Goal: Task Accomplishment & Management: Manage account settings

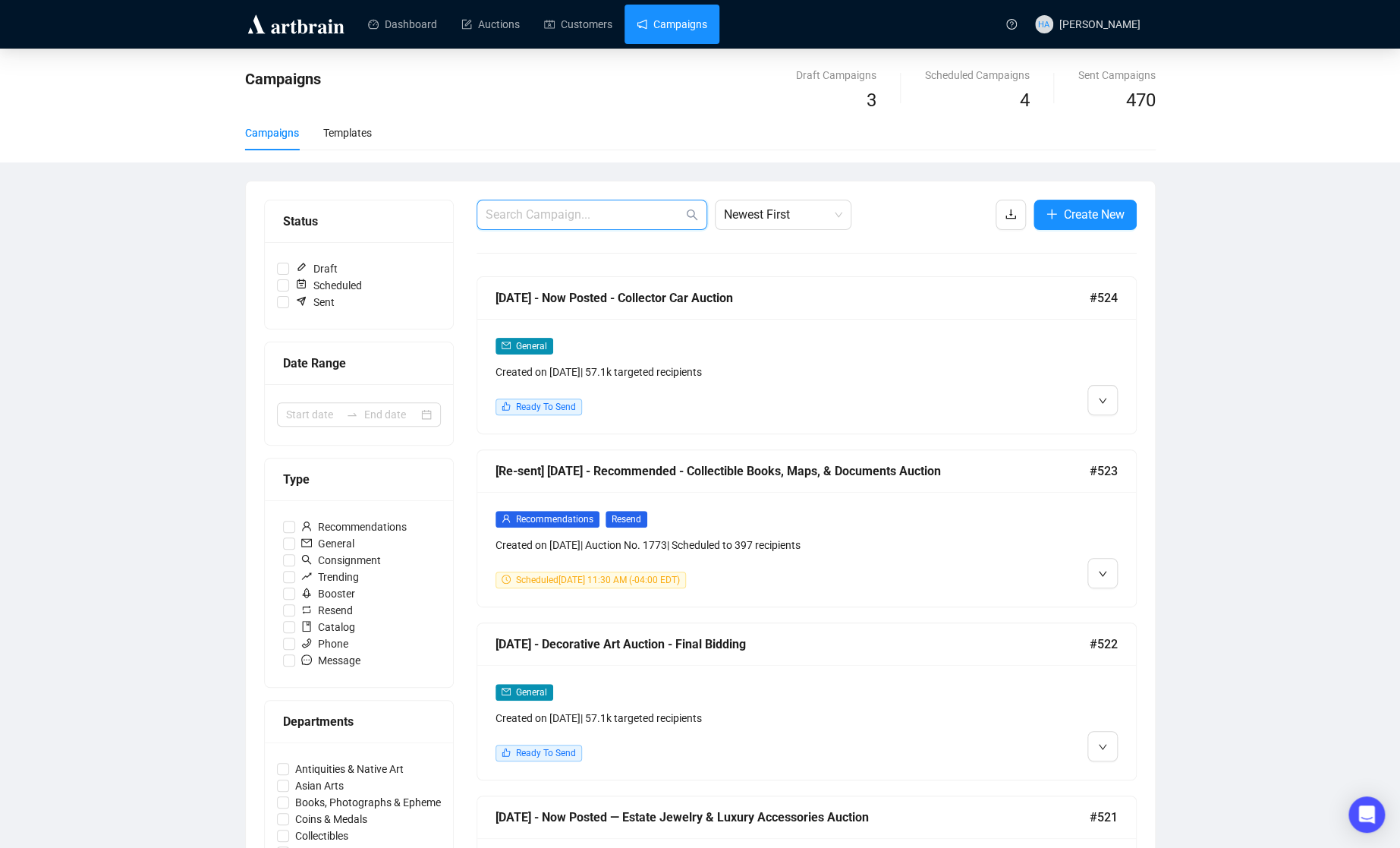
click at [587, 217] on input "text" at bounding box center [584, 215] width 197 height 18
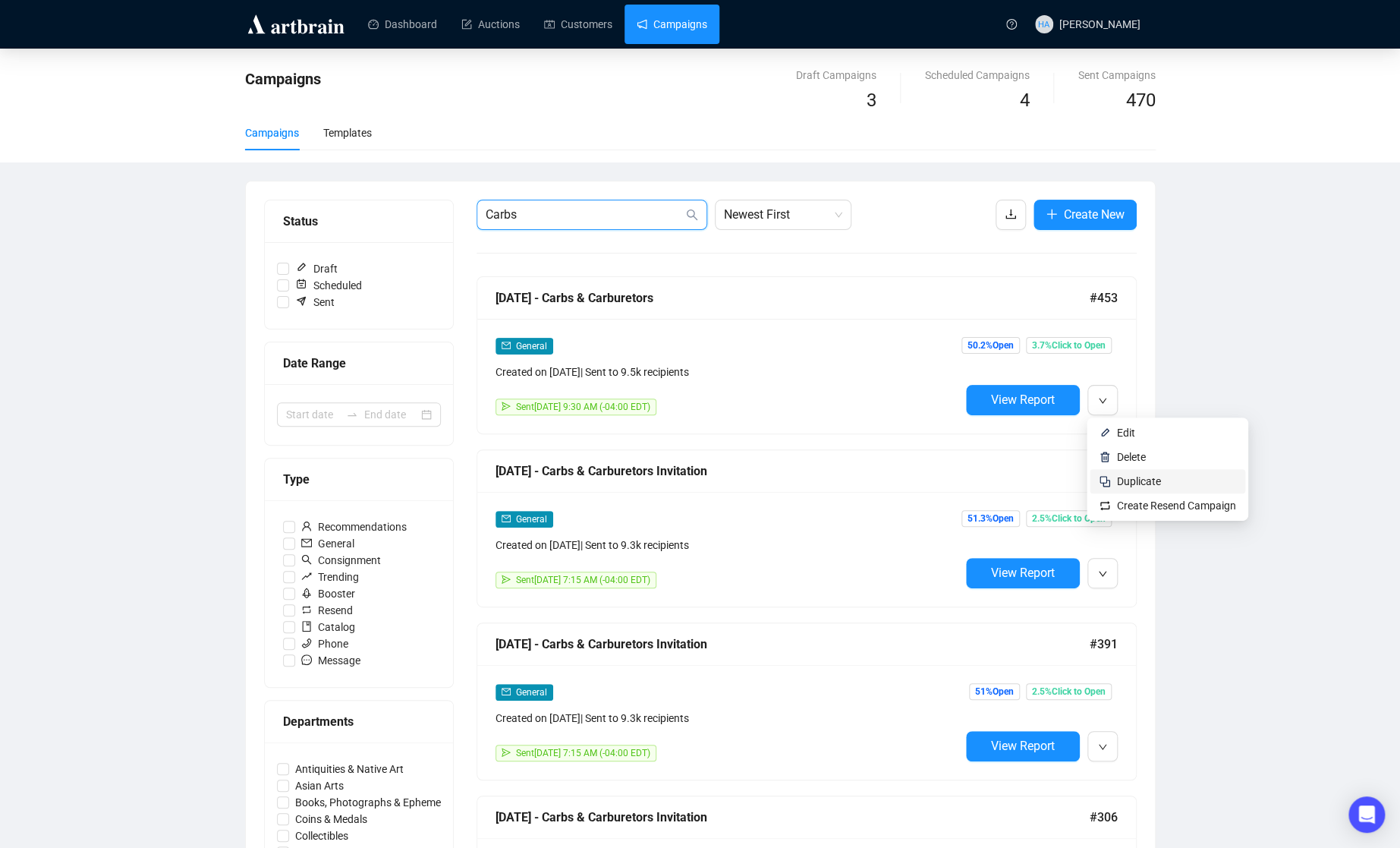
type input "Carbs"
click at [1132, 478] on span "Duplicate" at bounding box center [1139, 481] width 44 height 12
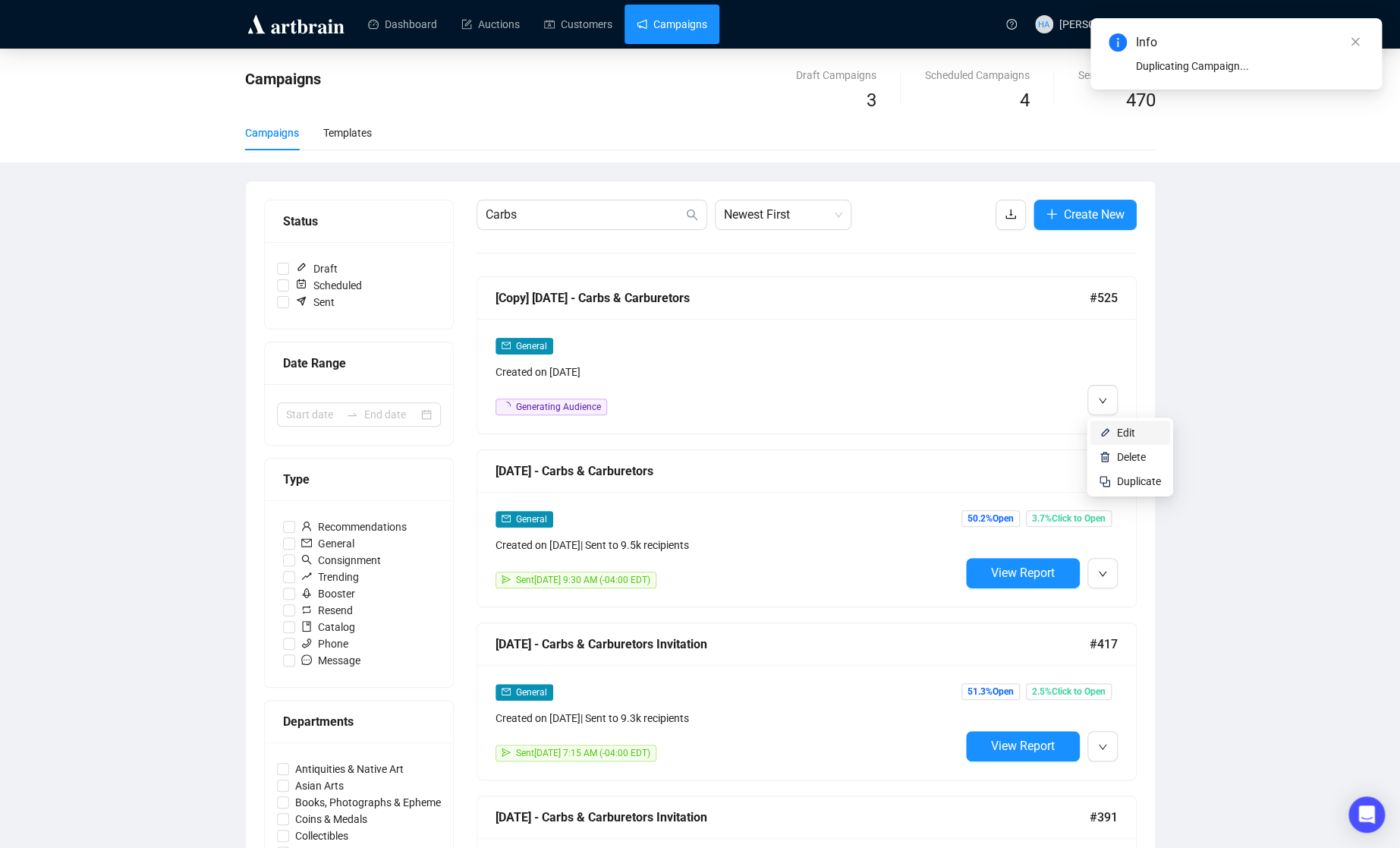
click at [1131, 428] on span "Edit" at bounding box center [1126, 433] width 18 height 12
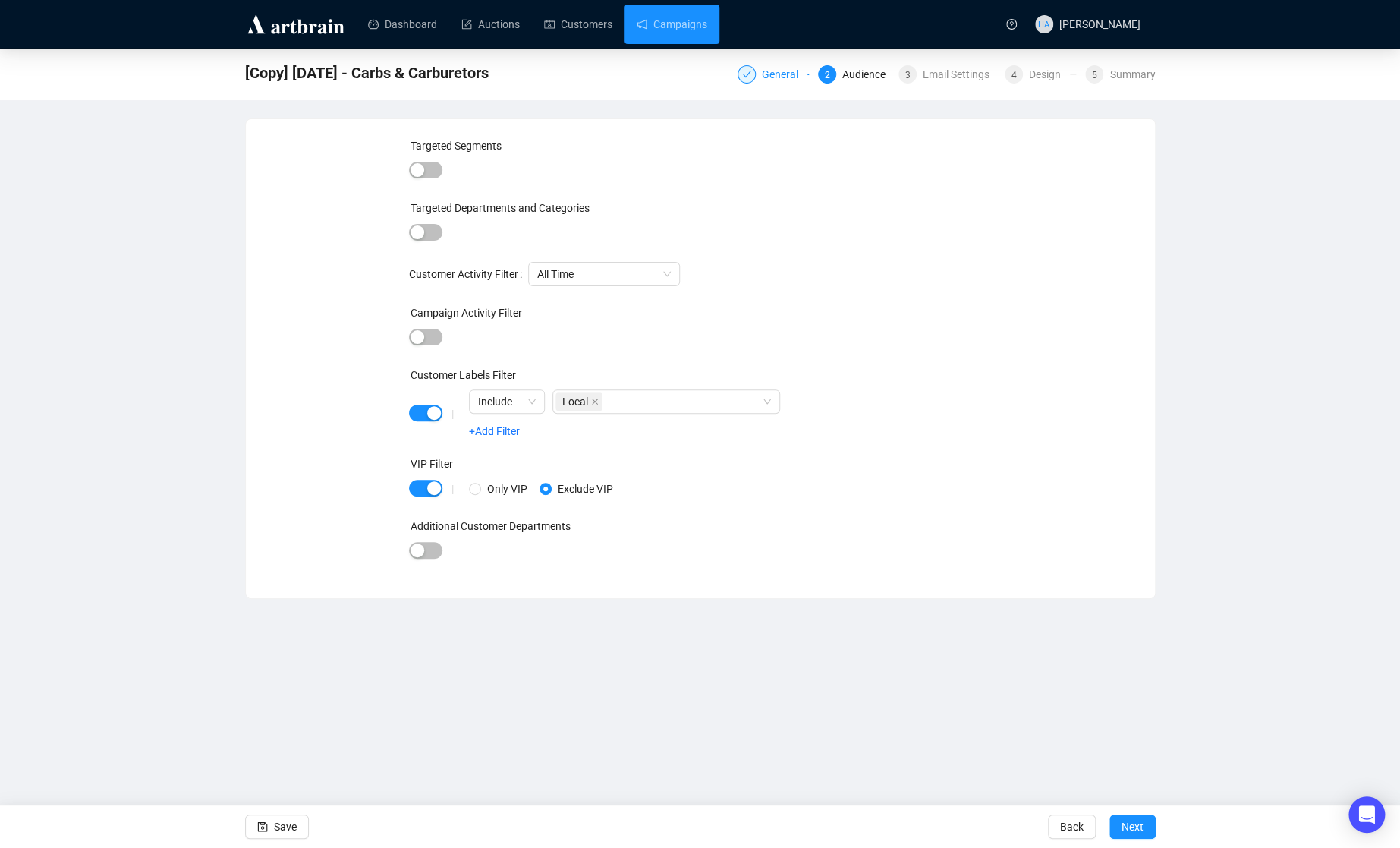
click at [782, 75] on div "General" at bounding box center [785, 74] width 46 height 18
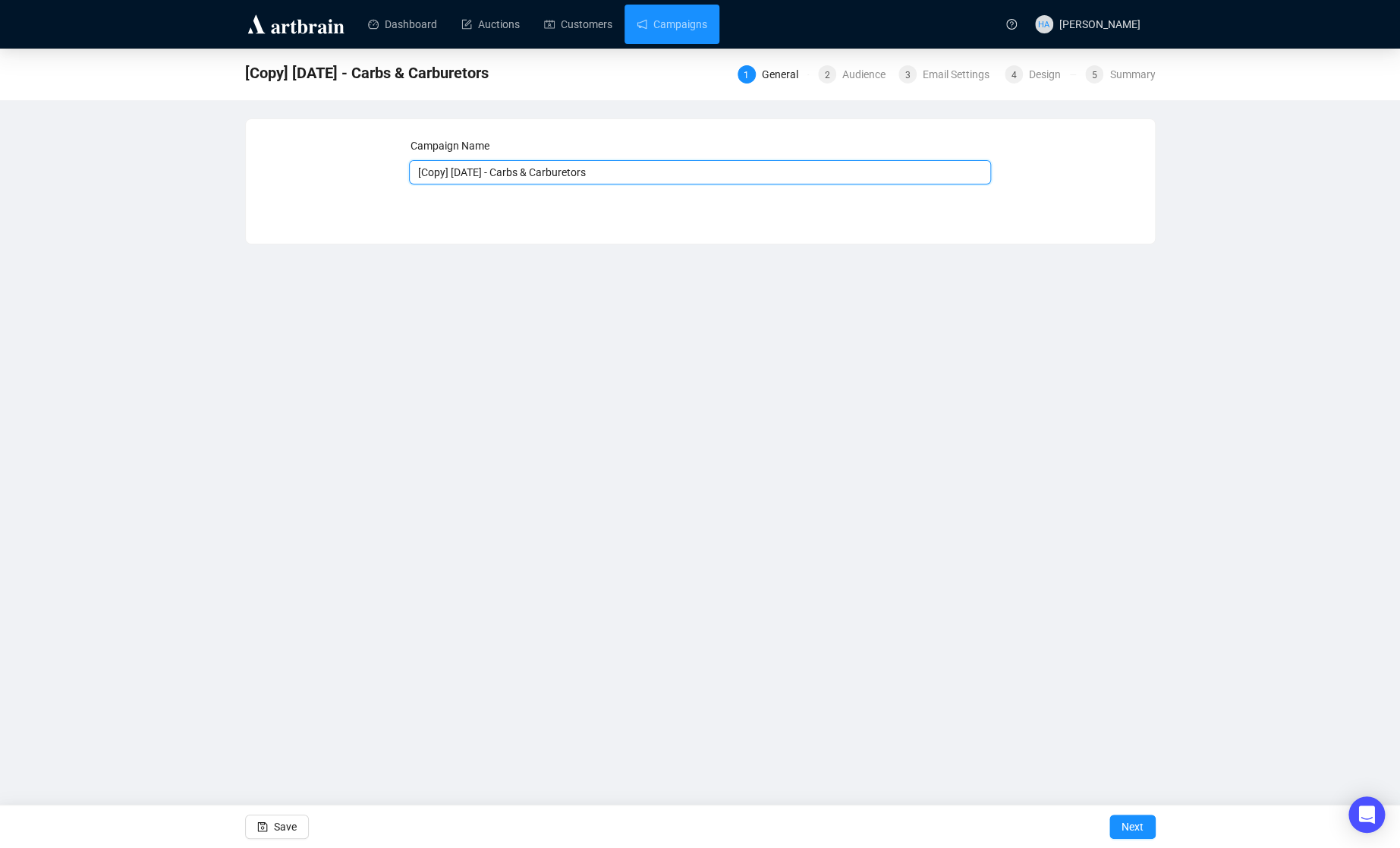
drag, startPoint x: 472, startPoint y: 175, endPoint x: 407, endPoint y: 170, distance: 65.2
click at [405, 171] on div "Campaign Name [Copy] [DATE] - Carbs & Carburetors Save Next" at bounding box center [701, 170] width 873 height 65
type input "[DATE] - Carbs & Carburetors"
click at [1133, 829] on span "Next" at bounding box center [1132, 827] width 22 height 42
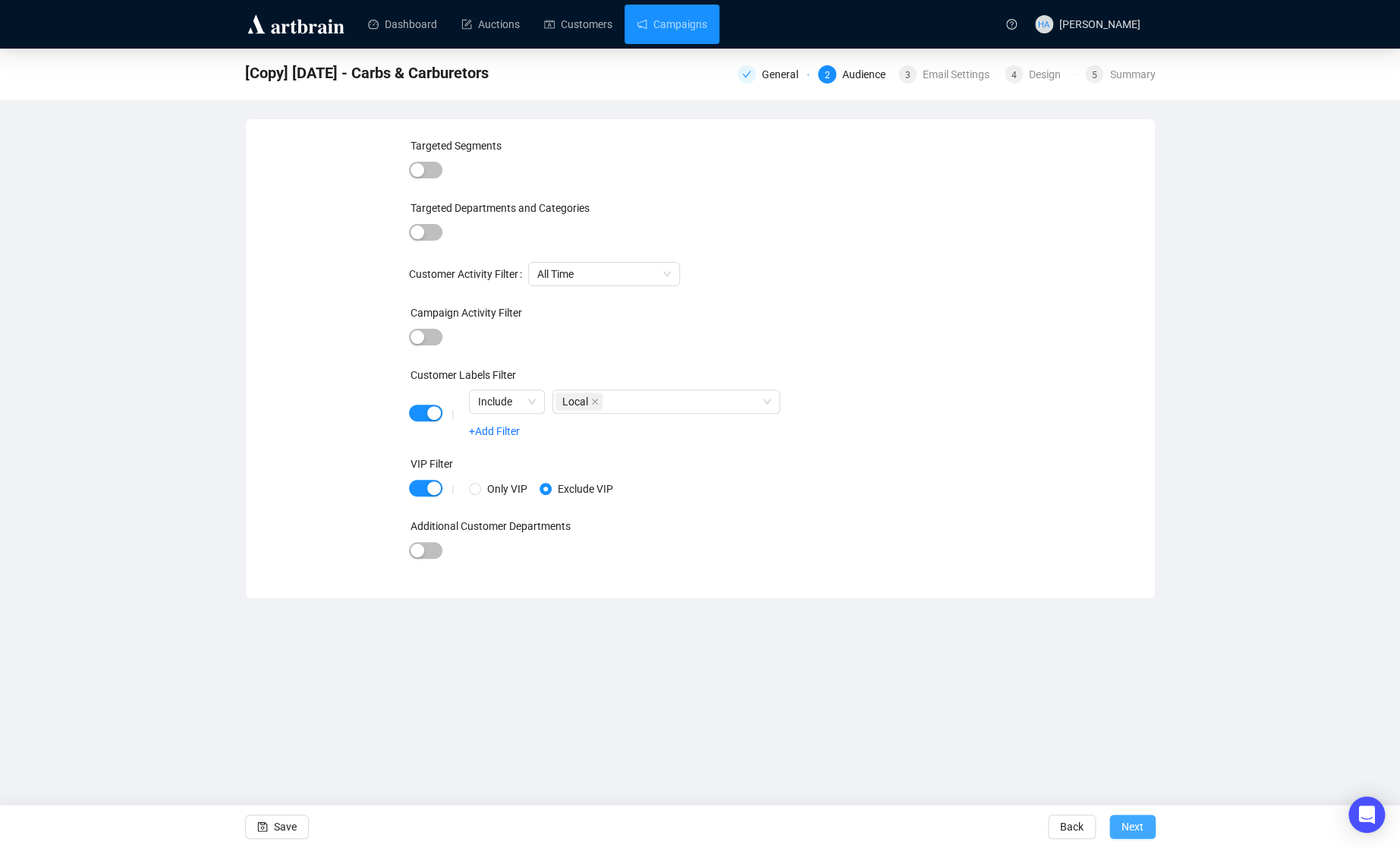
click at [1128, 826] on span "Next" at bounding box center [1132, 827] width 22 height 42
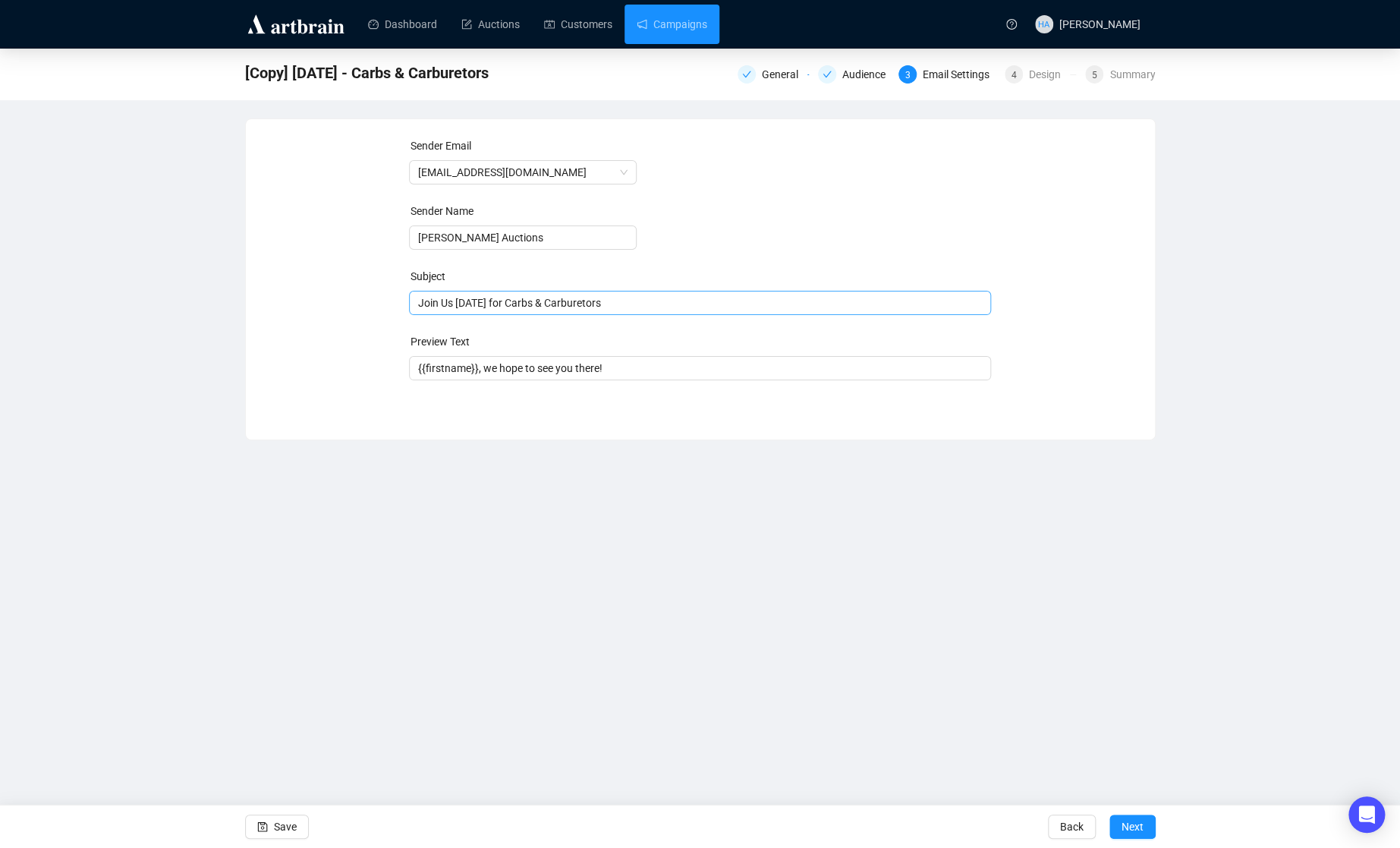
click at [476, 301] on span "Join Us [DATE] for Carbs & Carburetors" at bounding box center [699, 303] width 582 height 12
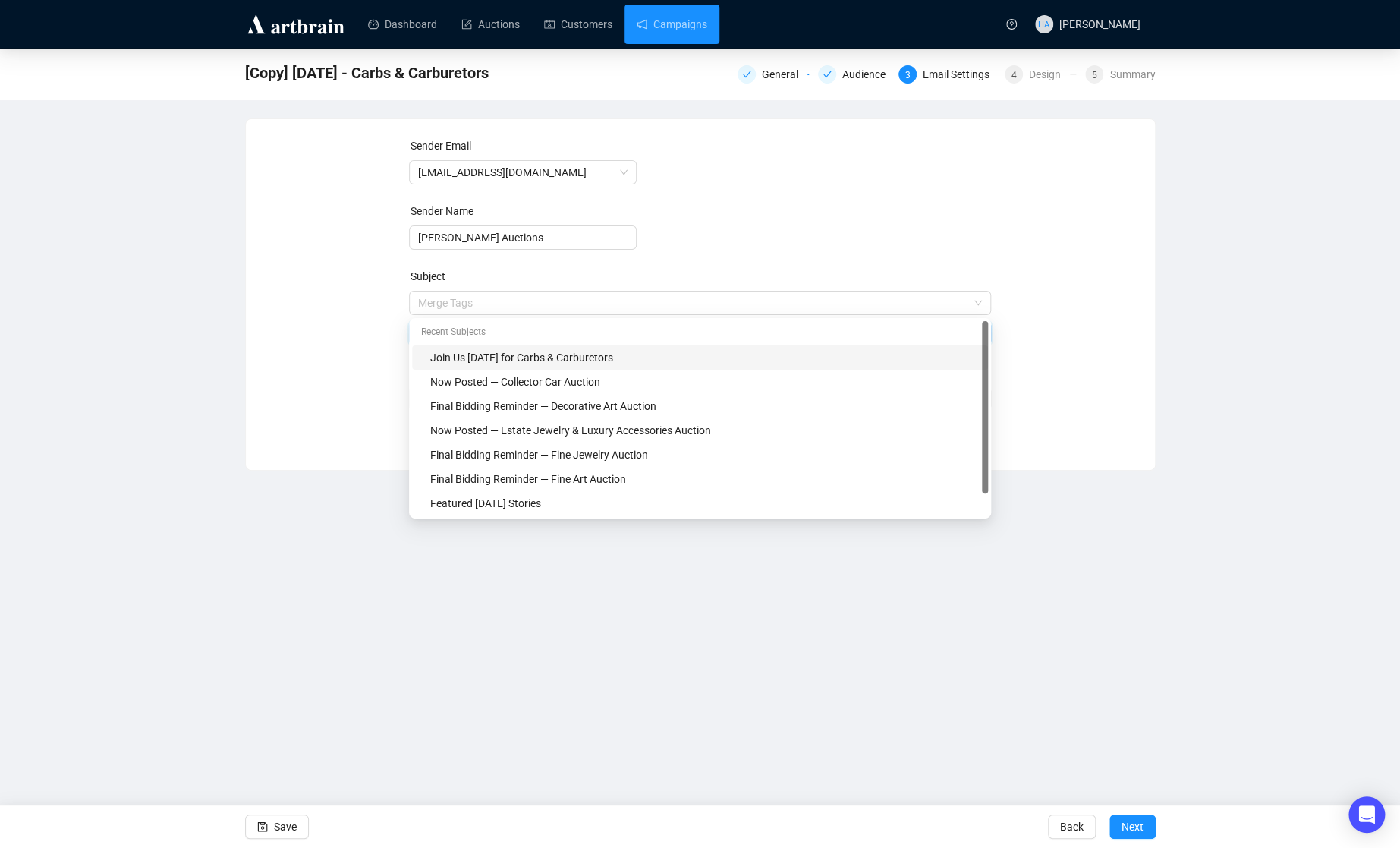
click at [476, 301] on input "search" at bounding box center [693, 303] width 550 height 23
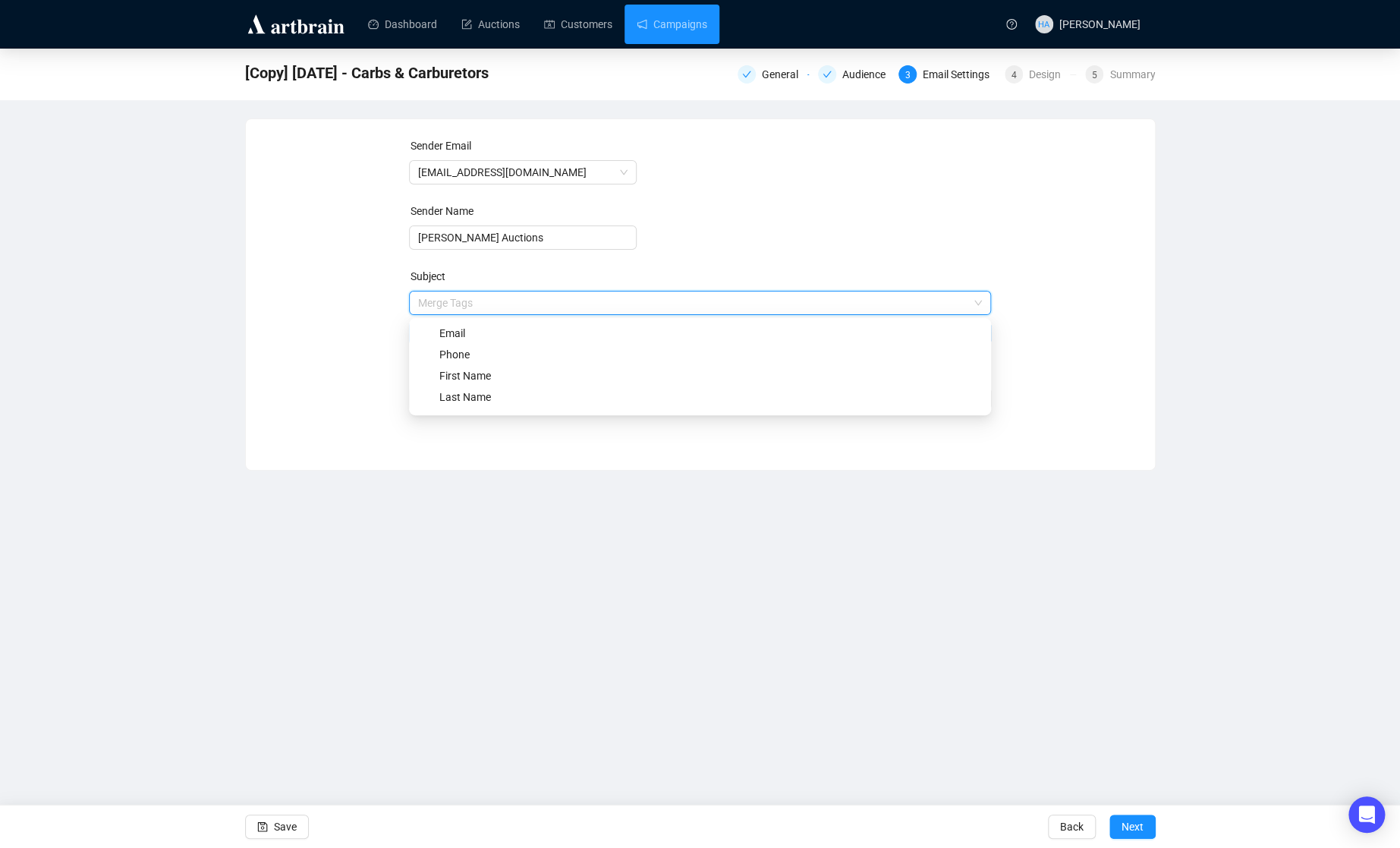
drag, startPoint x: 370, startPoint y: 336, endPoint x: 430, endPoint y: 336, distance: 60.0
click at [373, 335] on div "Sender Email [EMAIL_ADDRESS][DOMAIN_NAME] Sender Name [PERSON_NAME] Auctions Su…" at bounding box center [701, 282] width 873 height 291
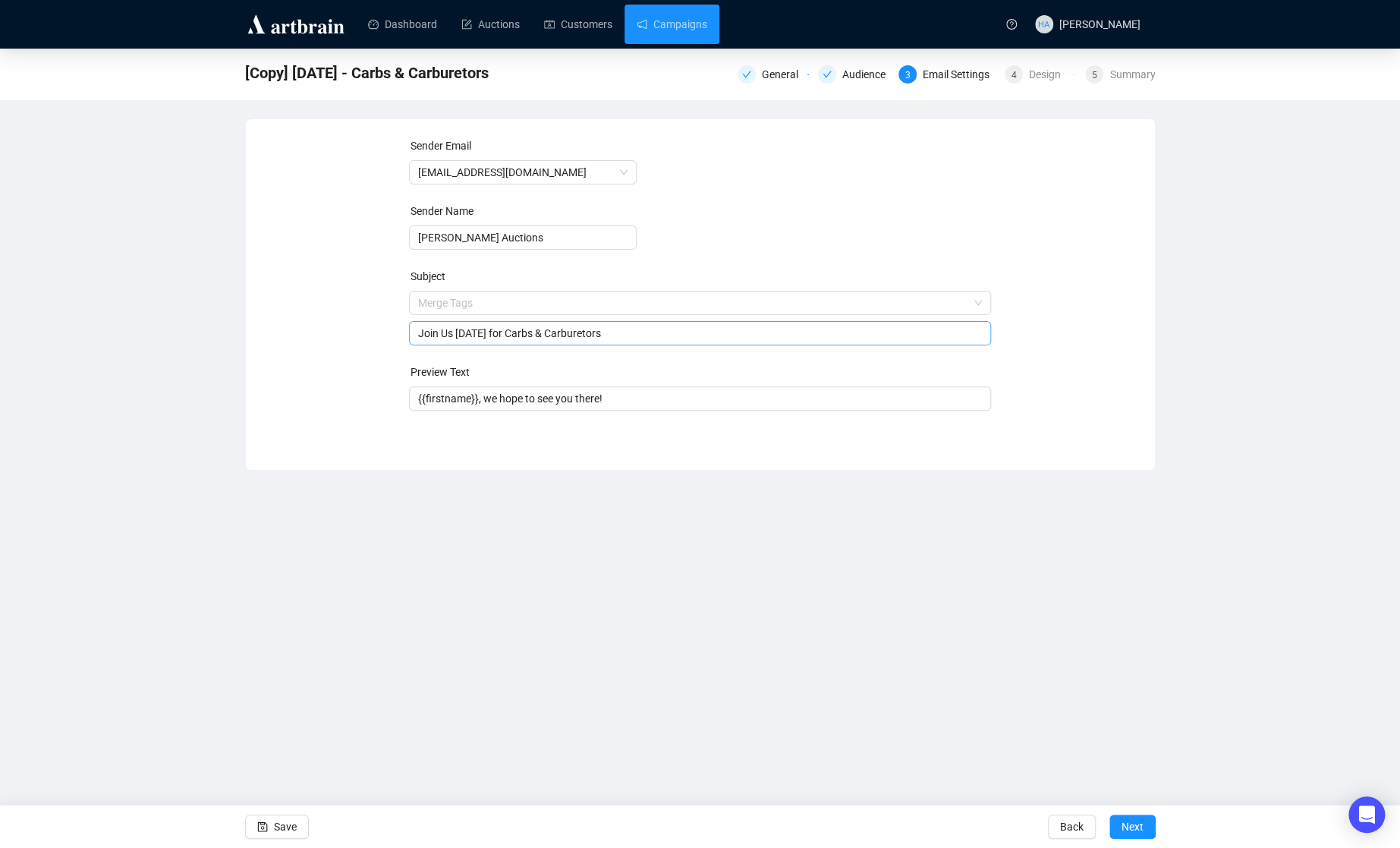
click at [490, 335] on input "Join Us [DATE] for Carbs & Carburetors" at bounding box center [699, 333] width 564 height 16
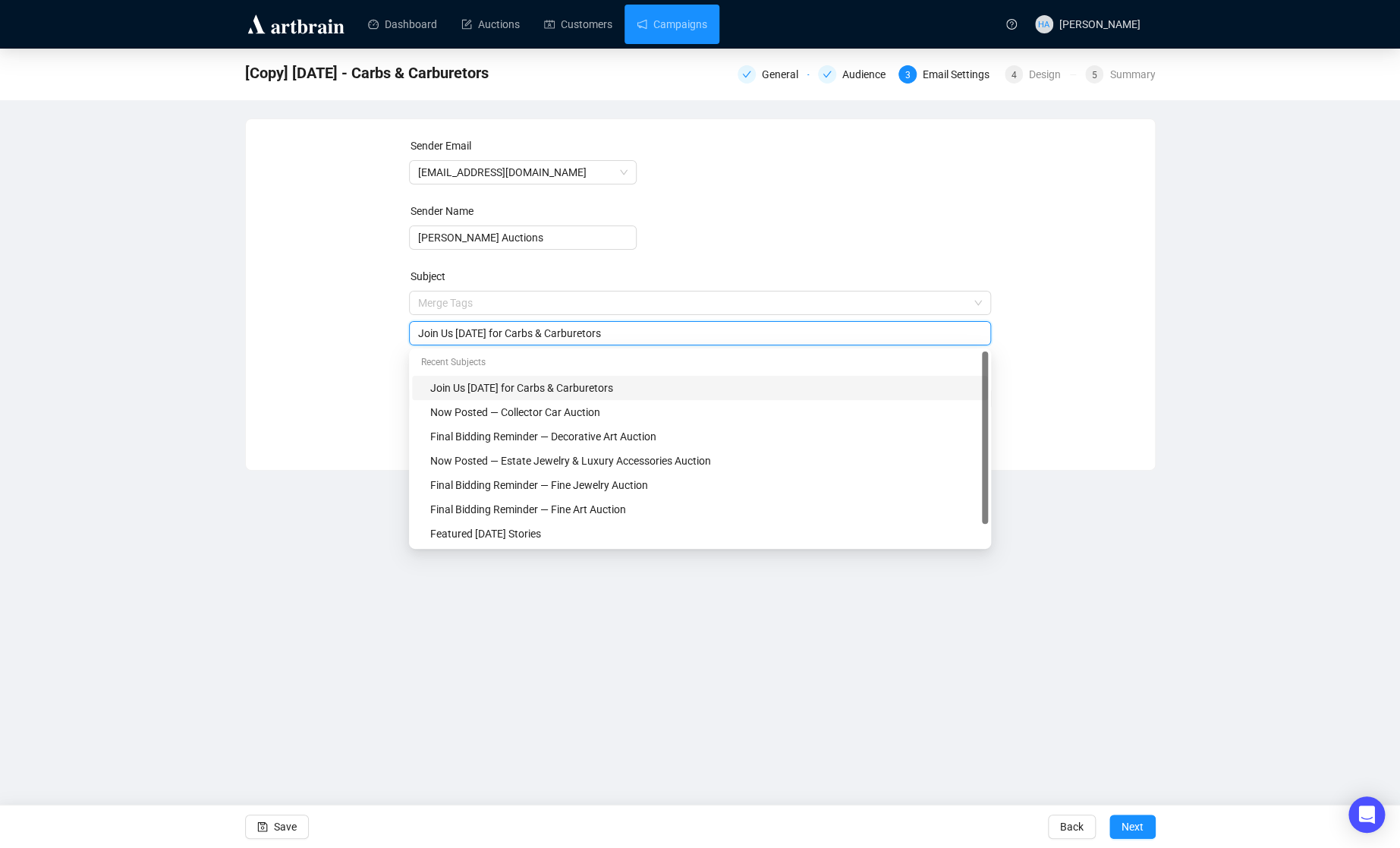
click at [490, 335] on input "Join Us [DATE] for Carbs & Carburetors" at bounding box center [699, 333] width 564 height 16
type input "Join Us [DATE] for Carbs & Carburetors"
click at [277, 336] on div "Sender Email [EMAIL_ADDRESS][DOMAIN_NAME] Sender Name [PERSON_NAME] Auctions Su…" at bounding box center [701, 282] width 873 height 291
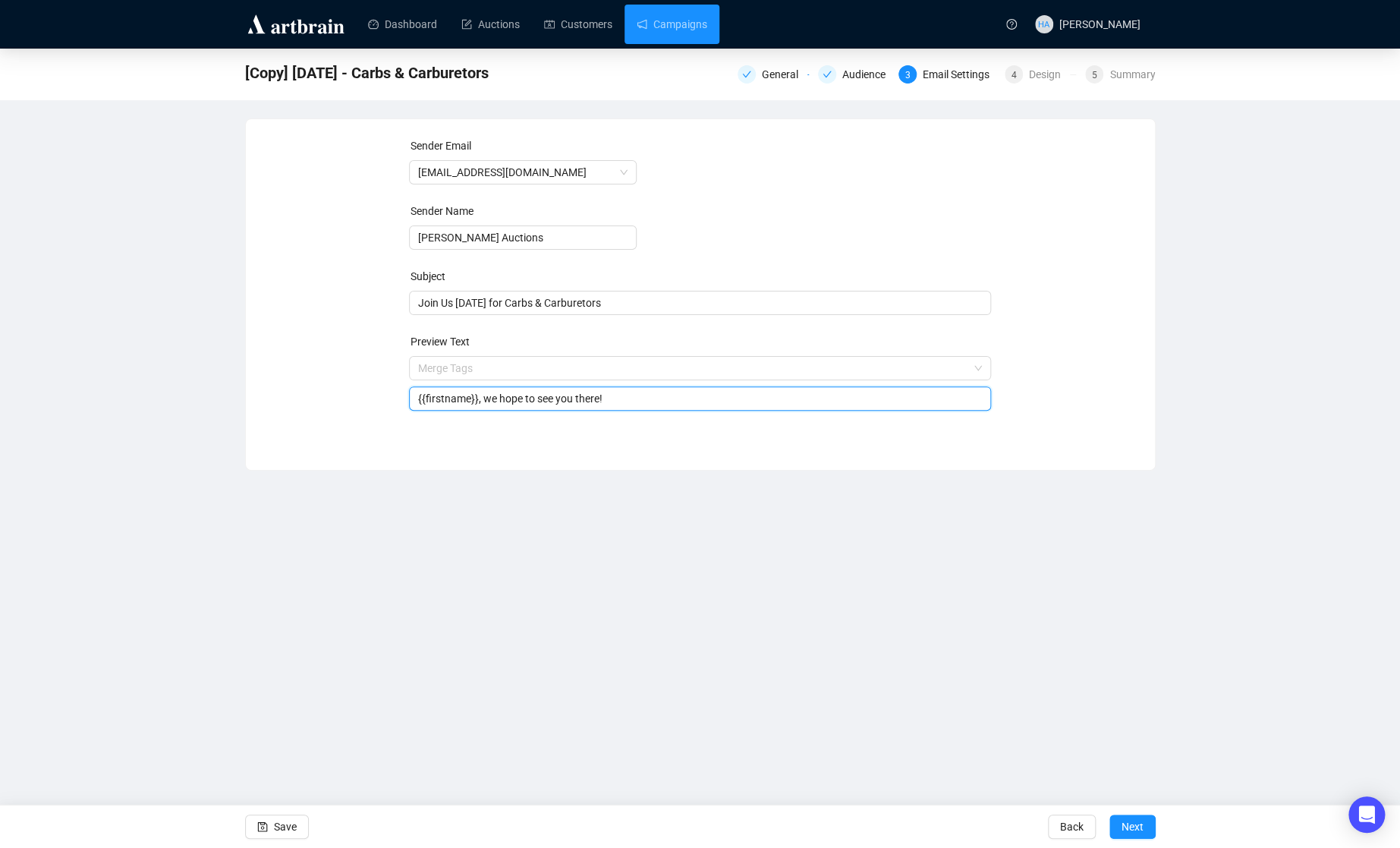
click at [595, 401] on input "{{firstname}}, we hope to see you there!" at bounding box center [699, 398] width 564 height 16
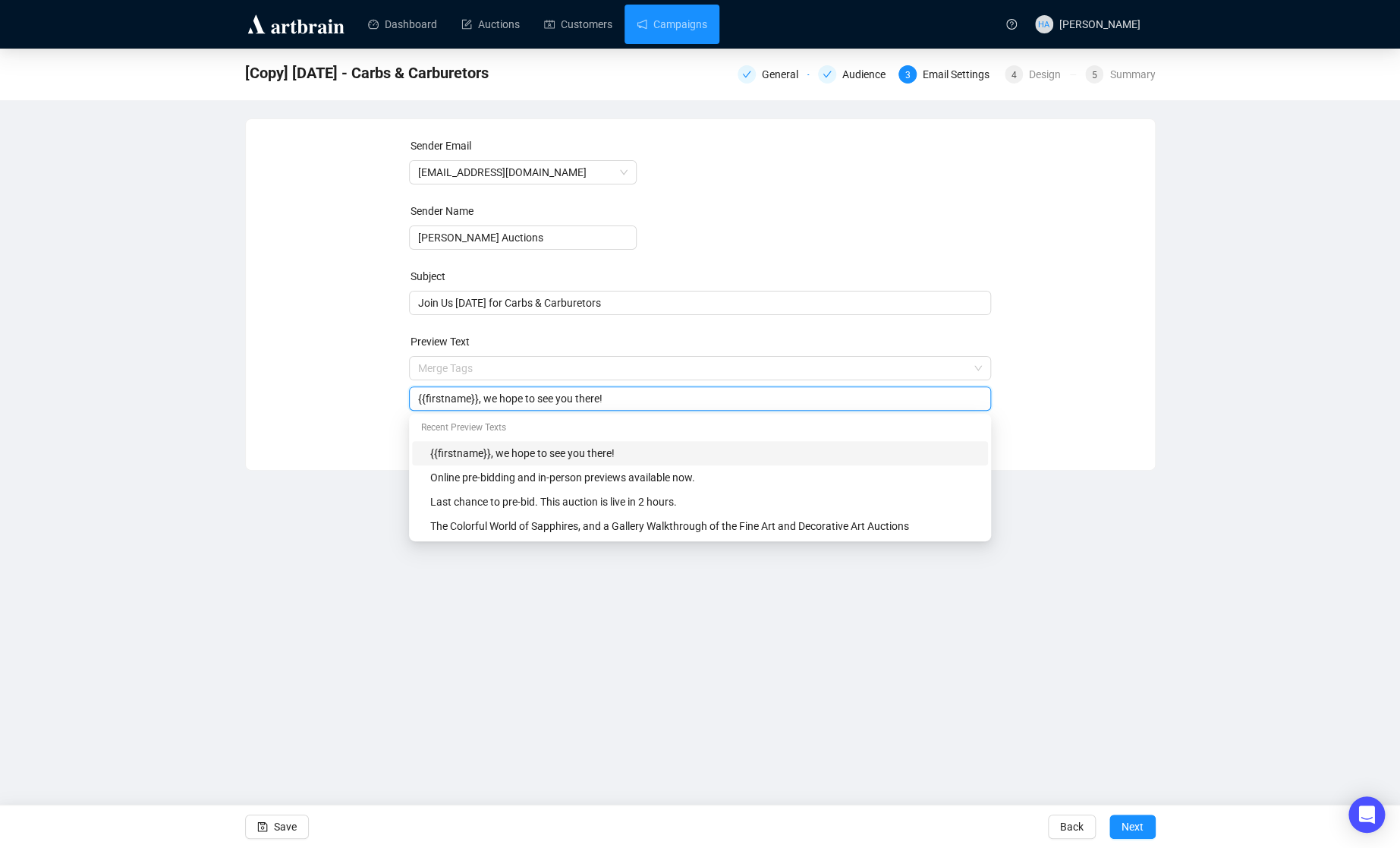
click at [595, 401] on input "{{firstname}}, we hope to see you there!" at bounding box center [699, 398] width 564 height 16
type input "{{firstname}}, we hope to see you!"
click at [1084, 323] on div "Sender Email [EMAIL_ADDRESS][DOMAIN_NAME] Sender Name [PERSON_NAME] Auctions Su…" at bounding box center [701, 282] width 873 height 291
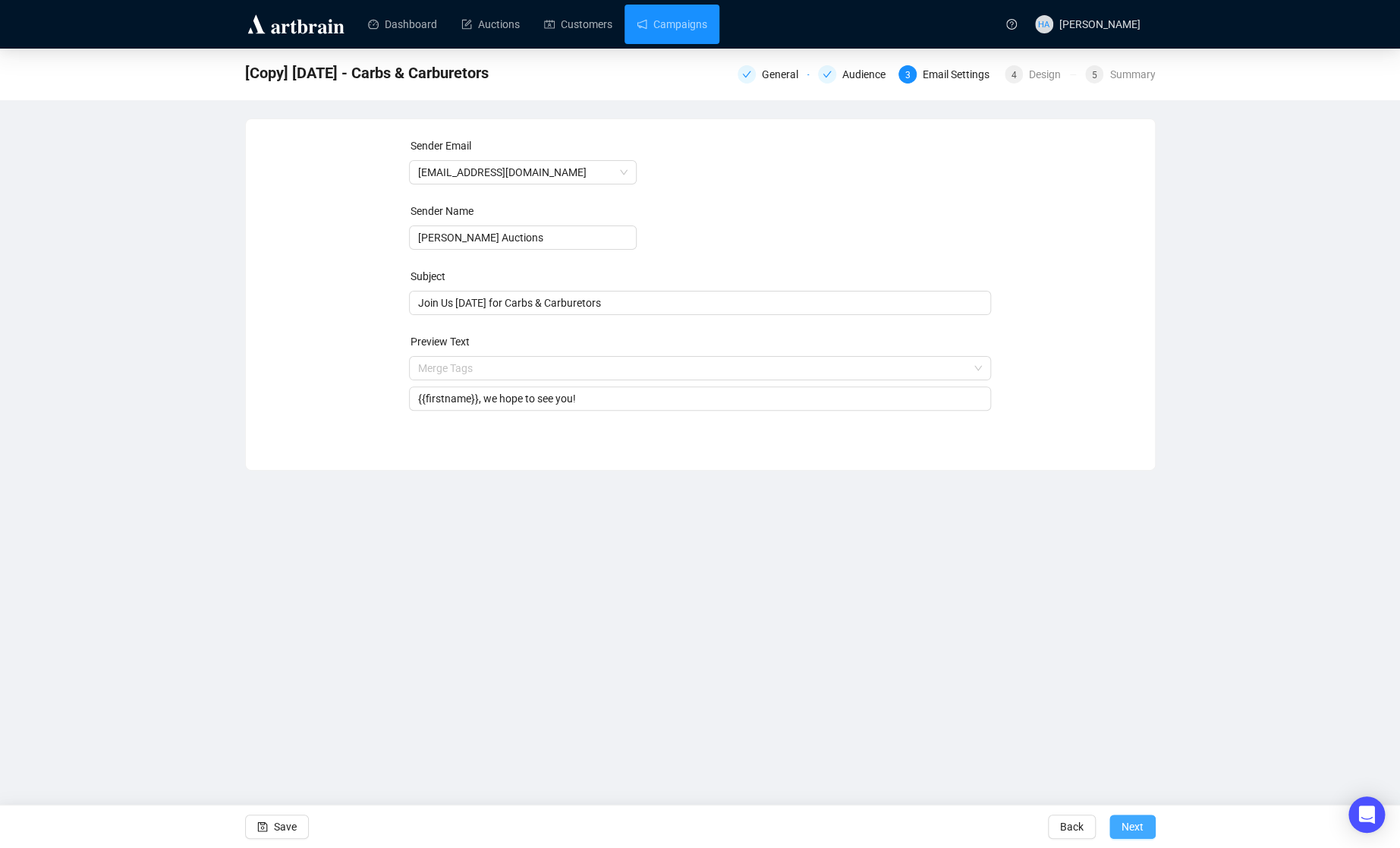
click at [1133, 826] on span "Next" at bounding box center [1132, 827] width 22 height 42
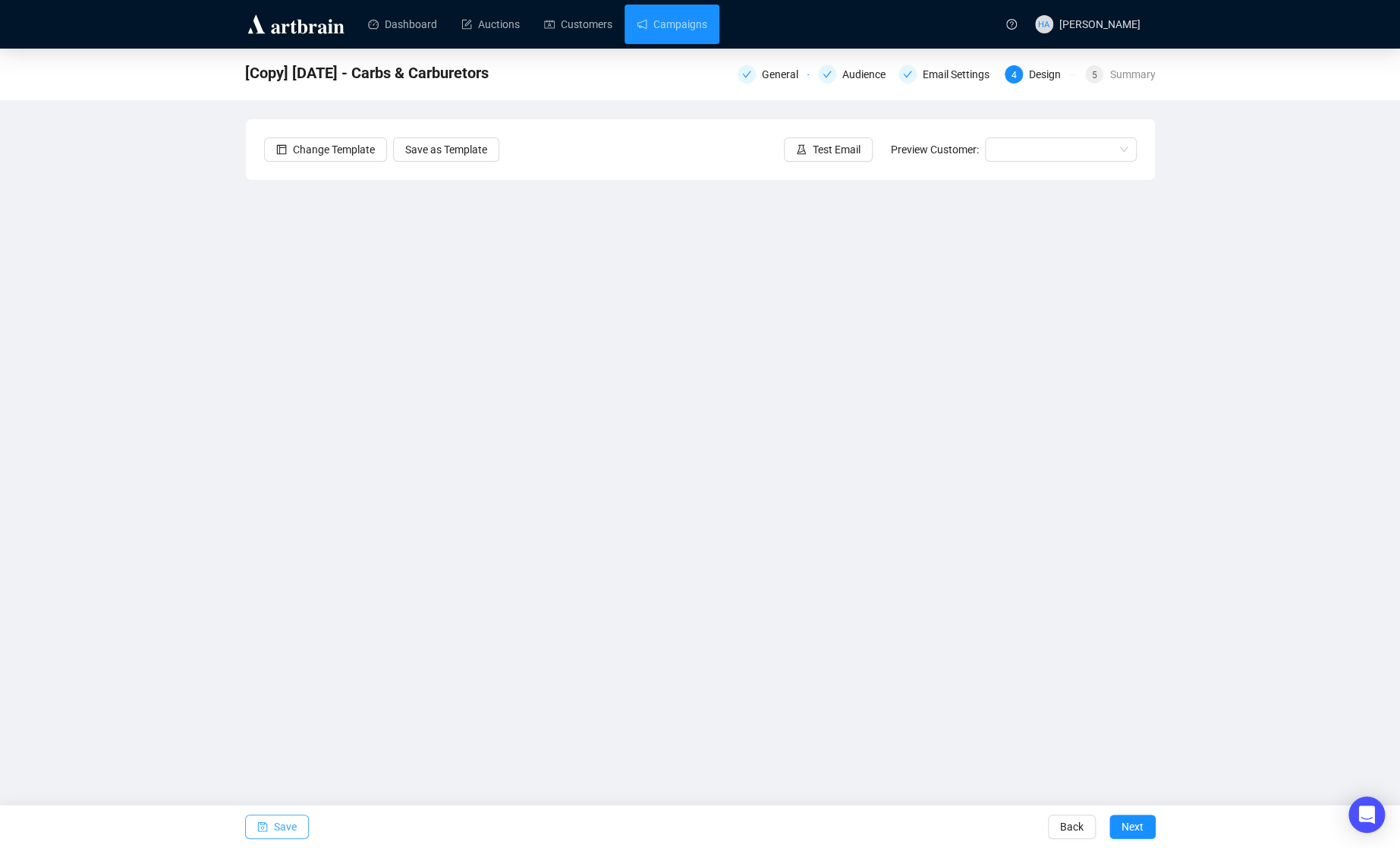
click at [288, 825] on span "Save" at bounding box center [286, 827] width 23 height 42
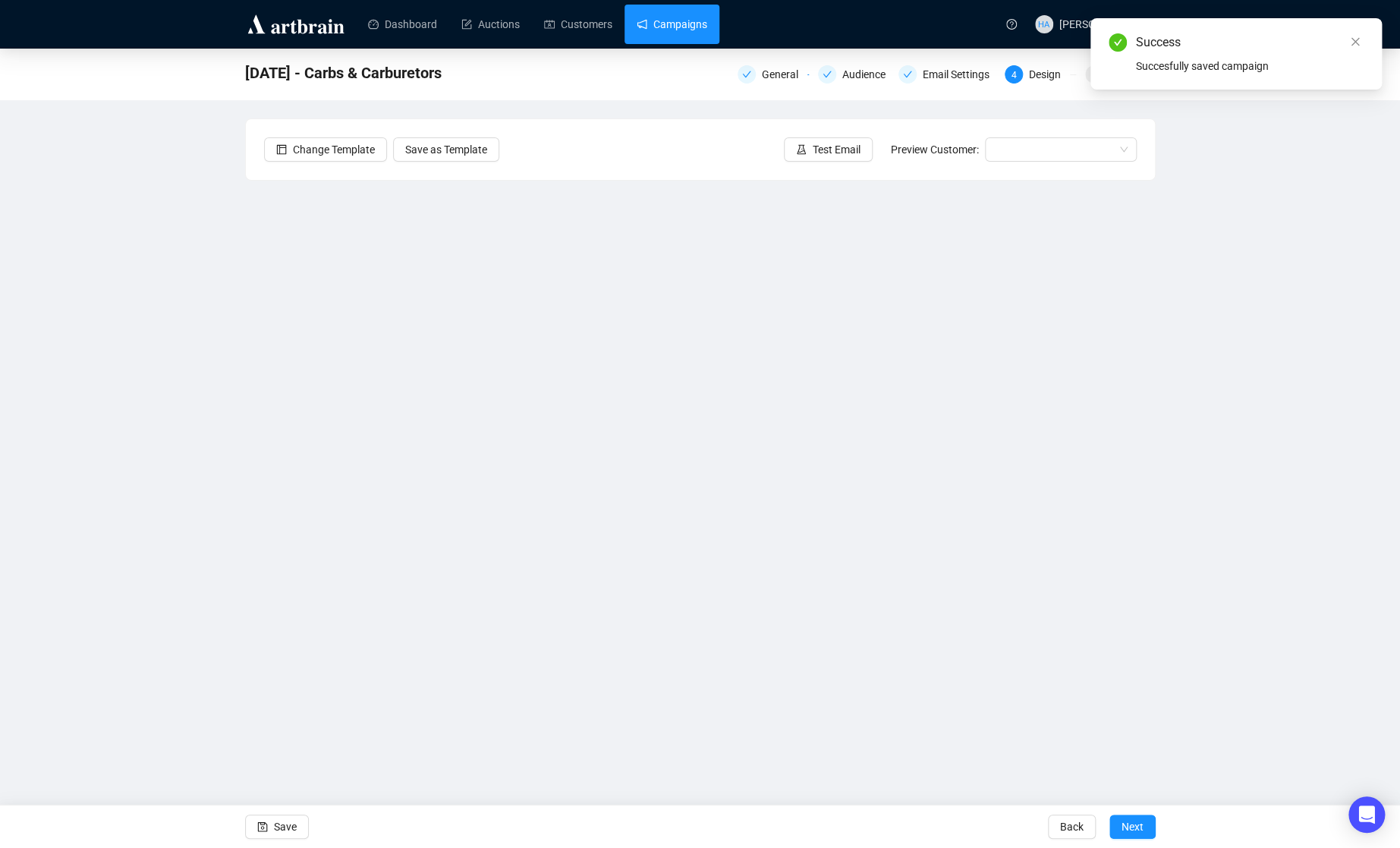
click at [684, 25] on link "Campaigns" at bounding box center [671, 24] width 70 height 39
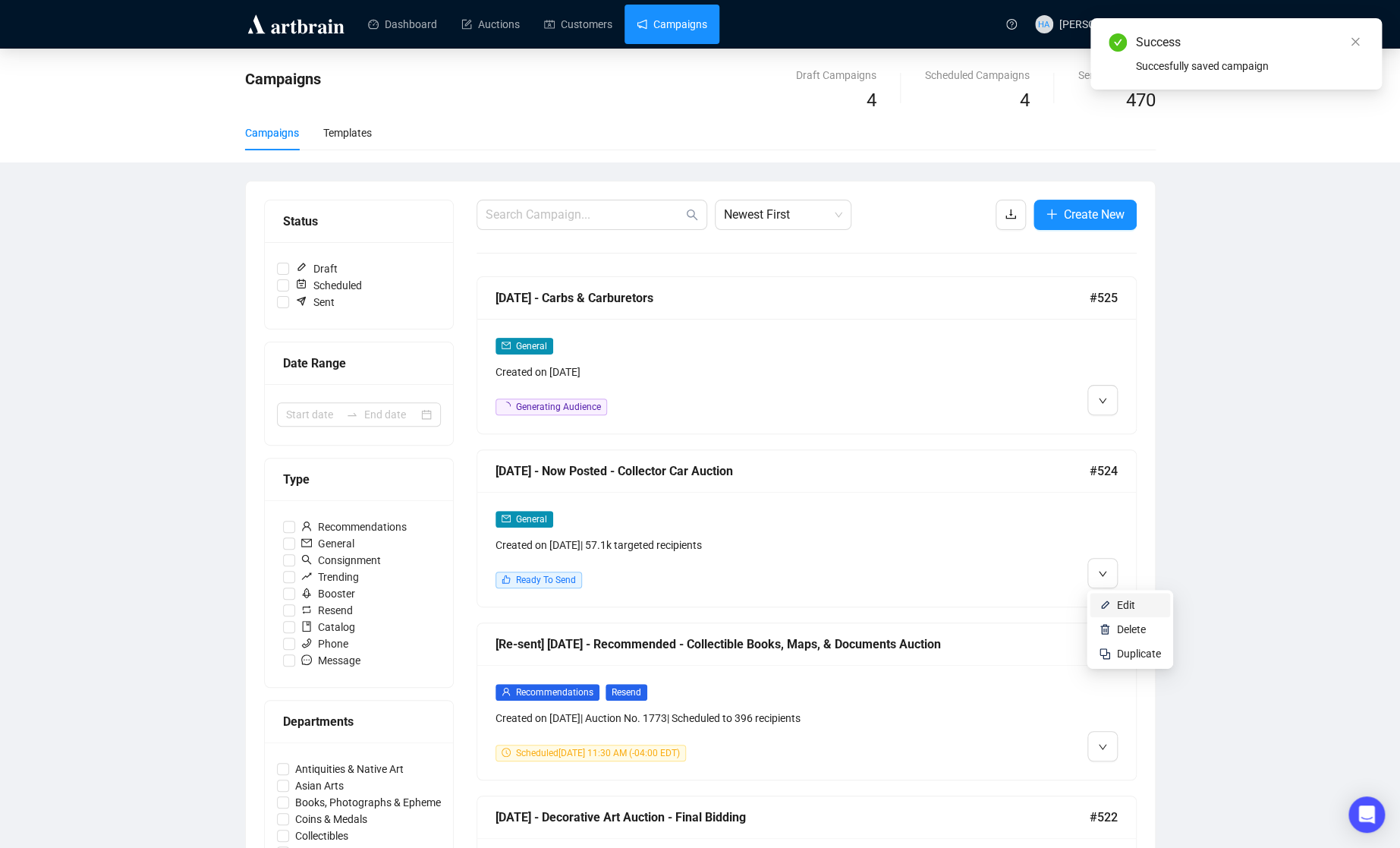
click at [1129, 606] on span "Edit" at bounding box center [1126, 605] width 18 height 12
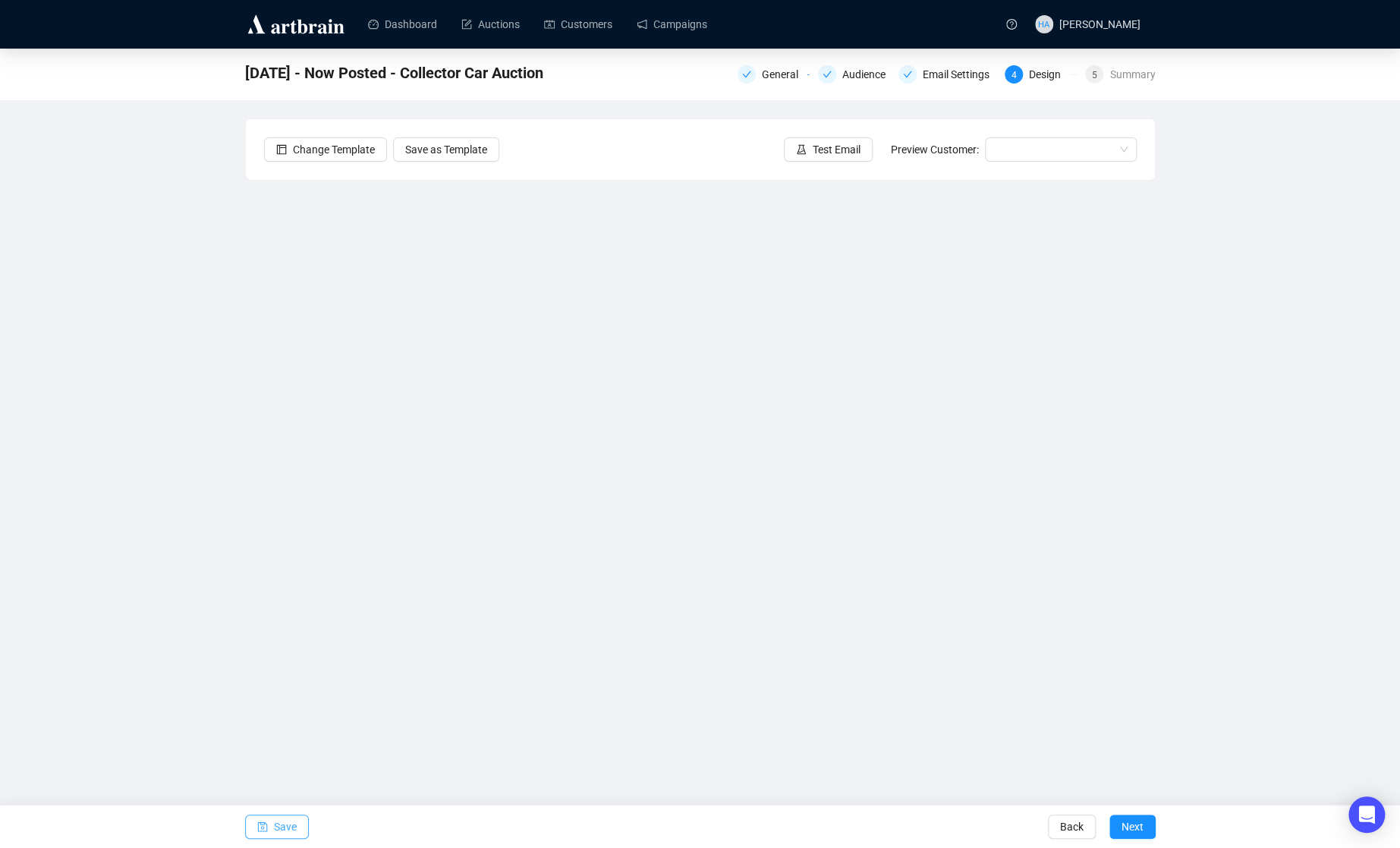
click at [291, 819] on span "Save" at bounding box center [286, 827] width 23 height 42
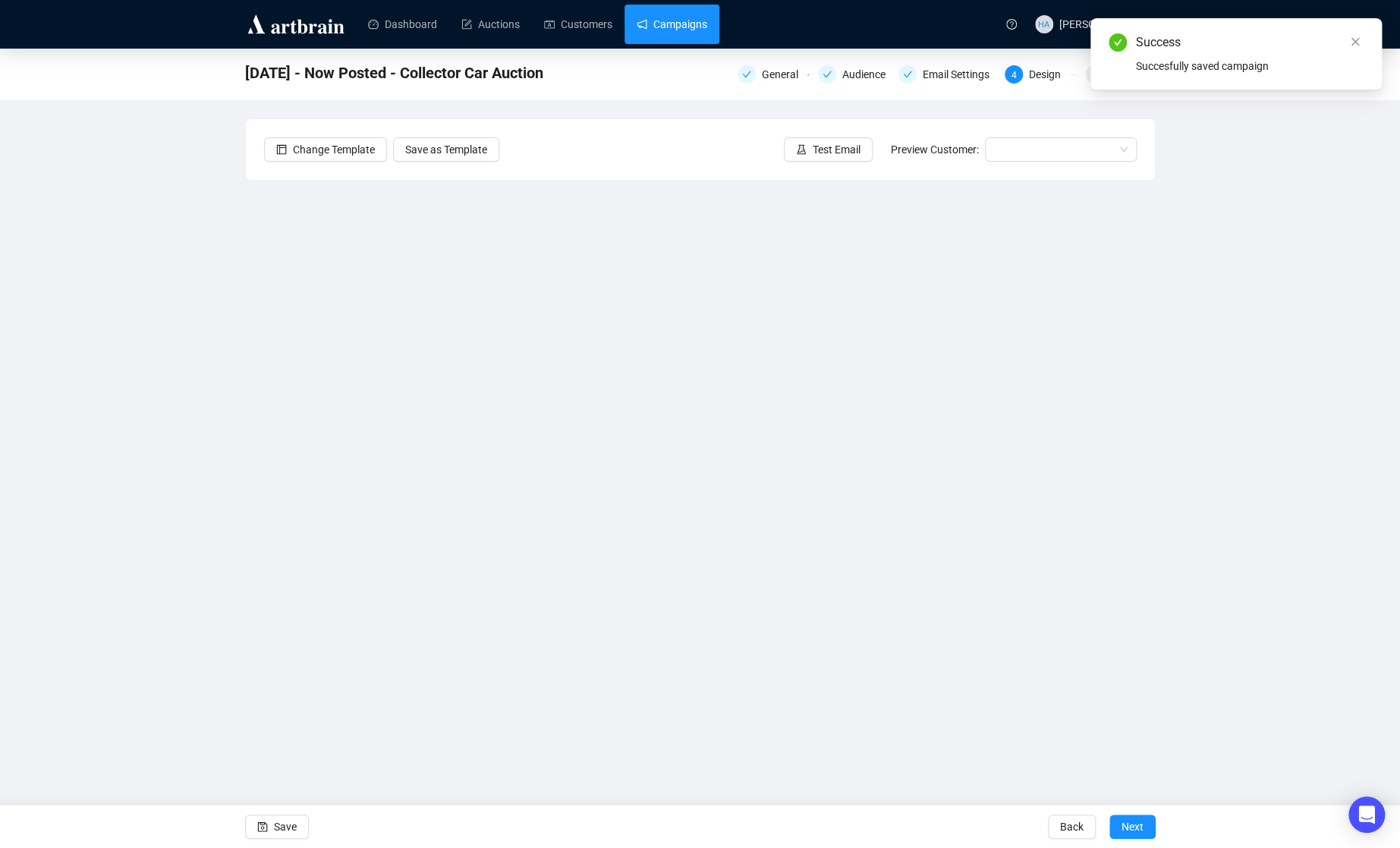
click at [663, 20] on link "Campaigns" at bounding box center [671, 24] width 70 height 39
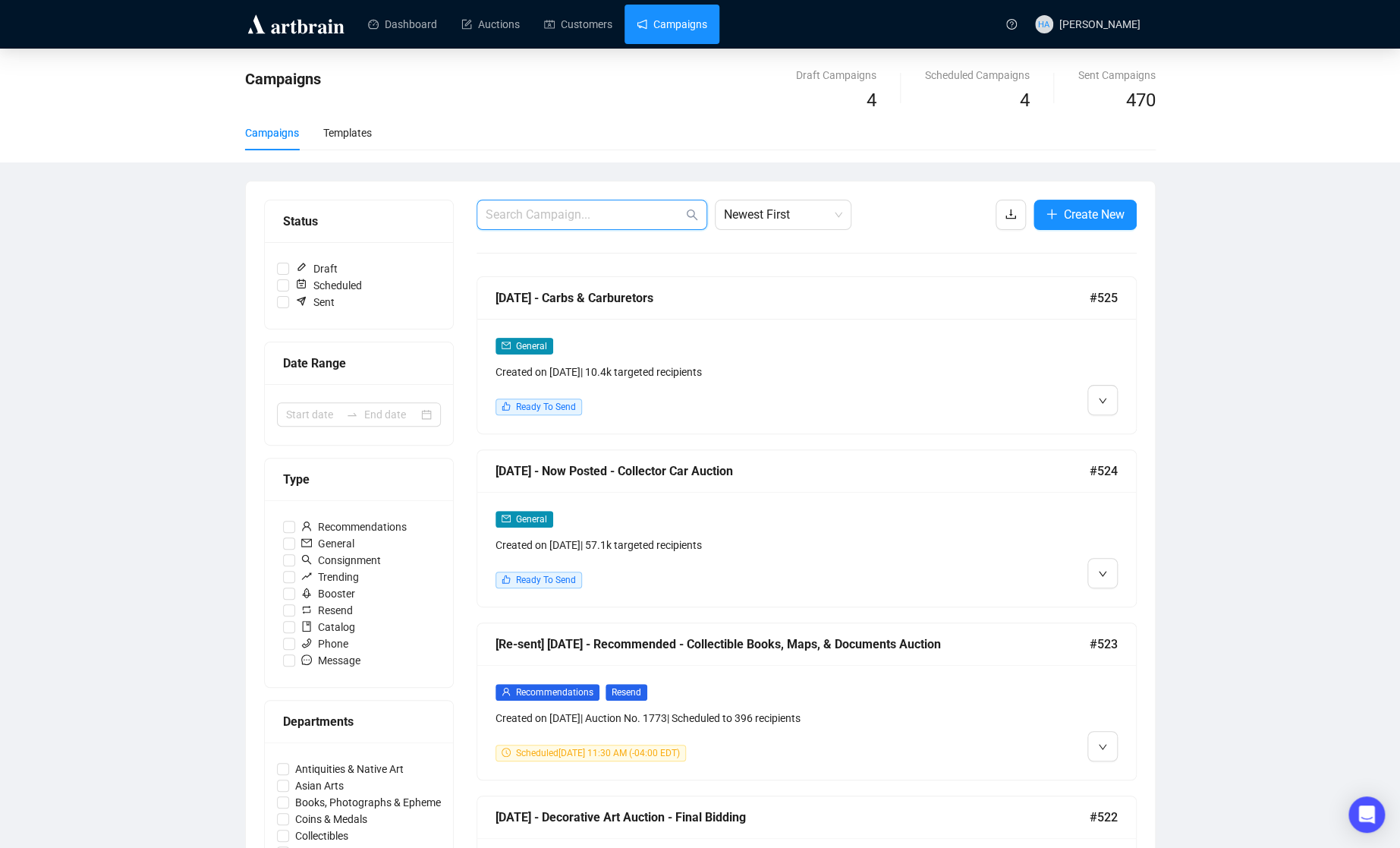
click at [558, 214] on input "text" at bounding box center [584, 215] width 197 height 18
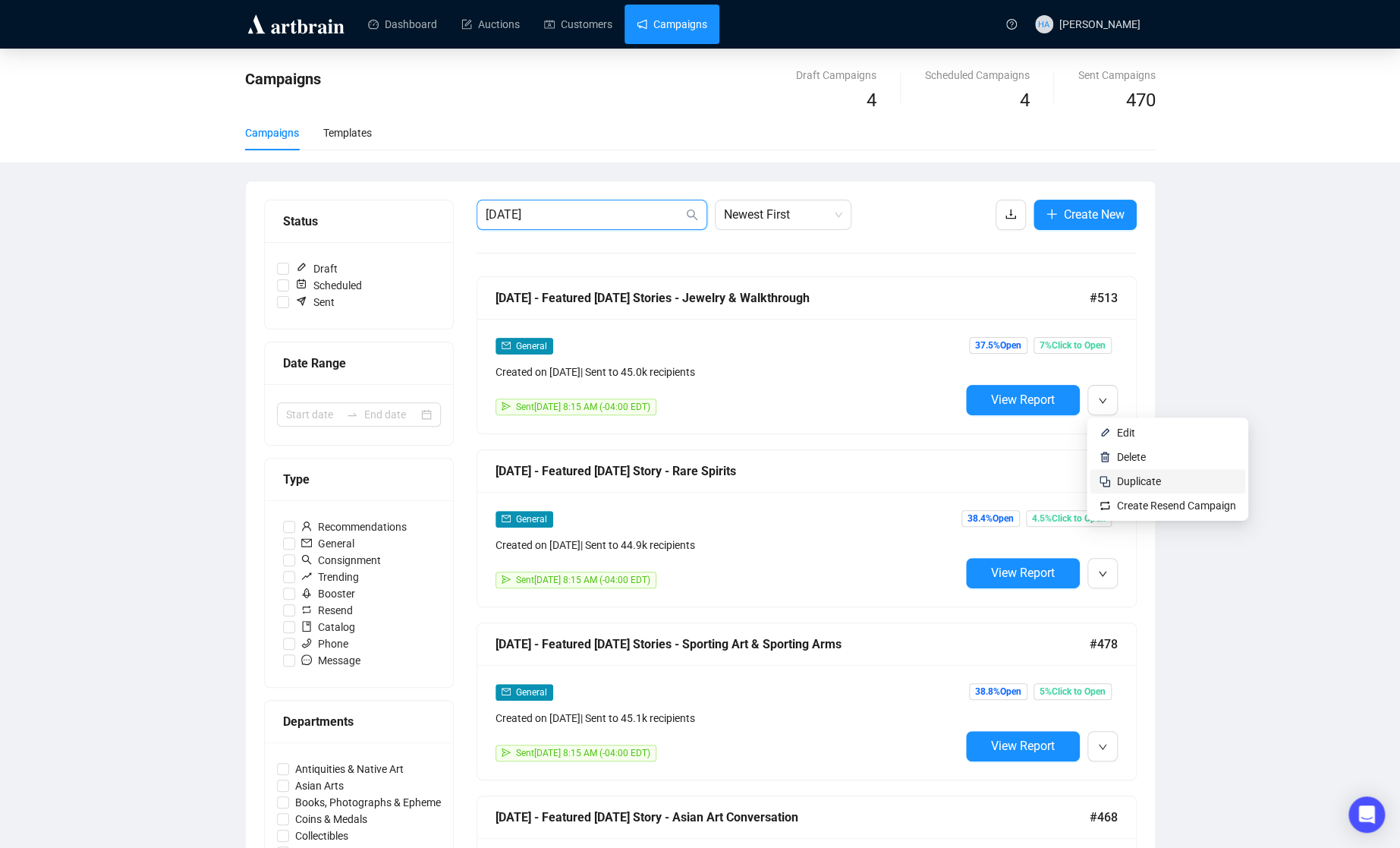
type input "[DATE]"
click at [1123, 477] on span "Duplicate" at bounding box center [1139, 481] width 44 height 12
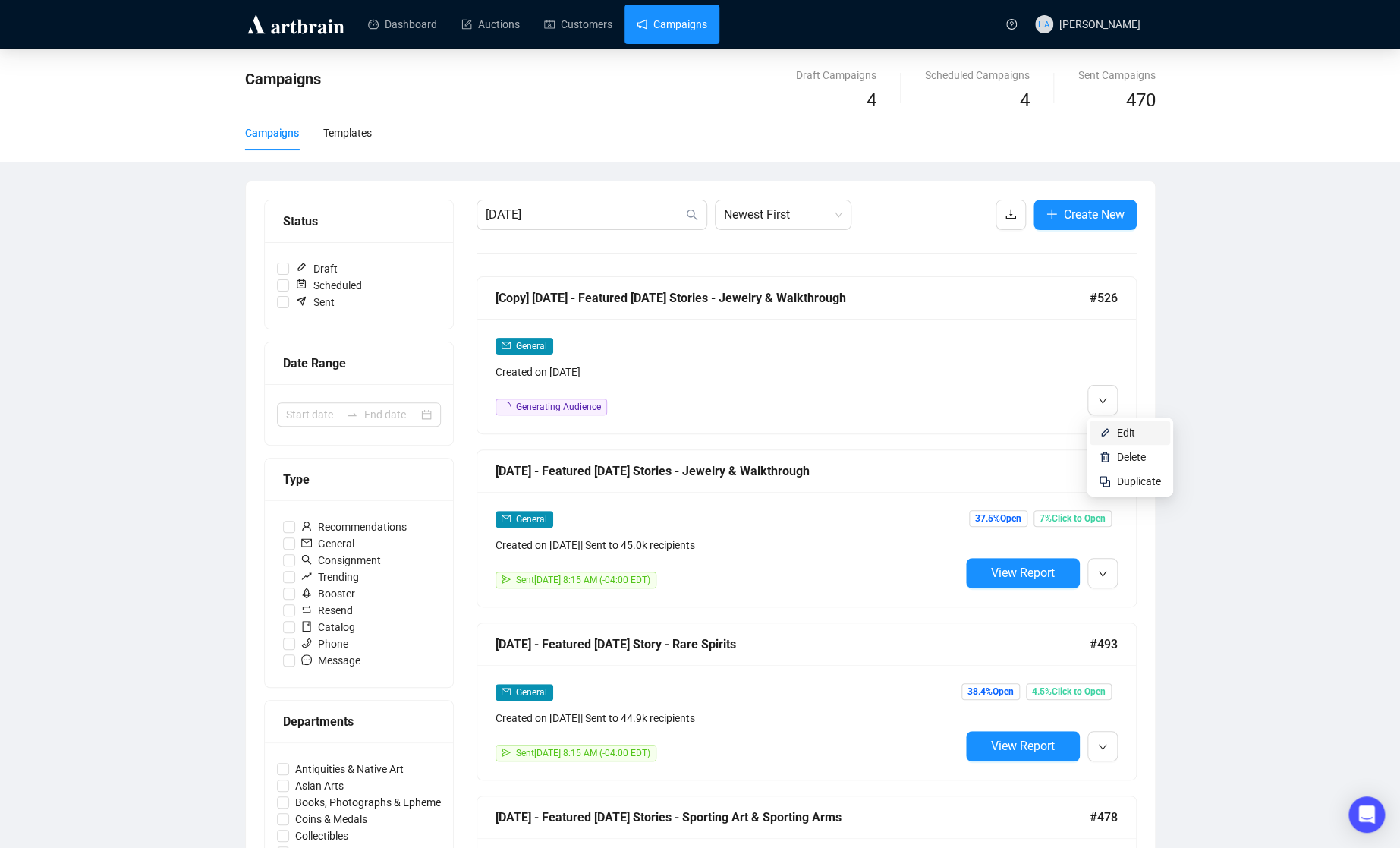
click at [1119, 435] on span "Edit" at bounding box center [1126, 433] width 18 height 12
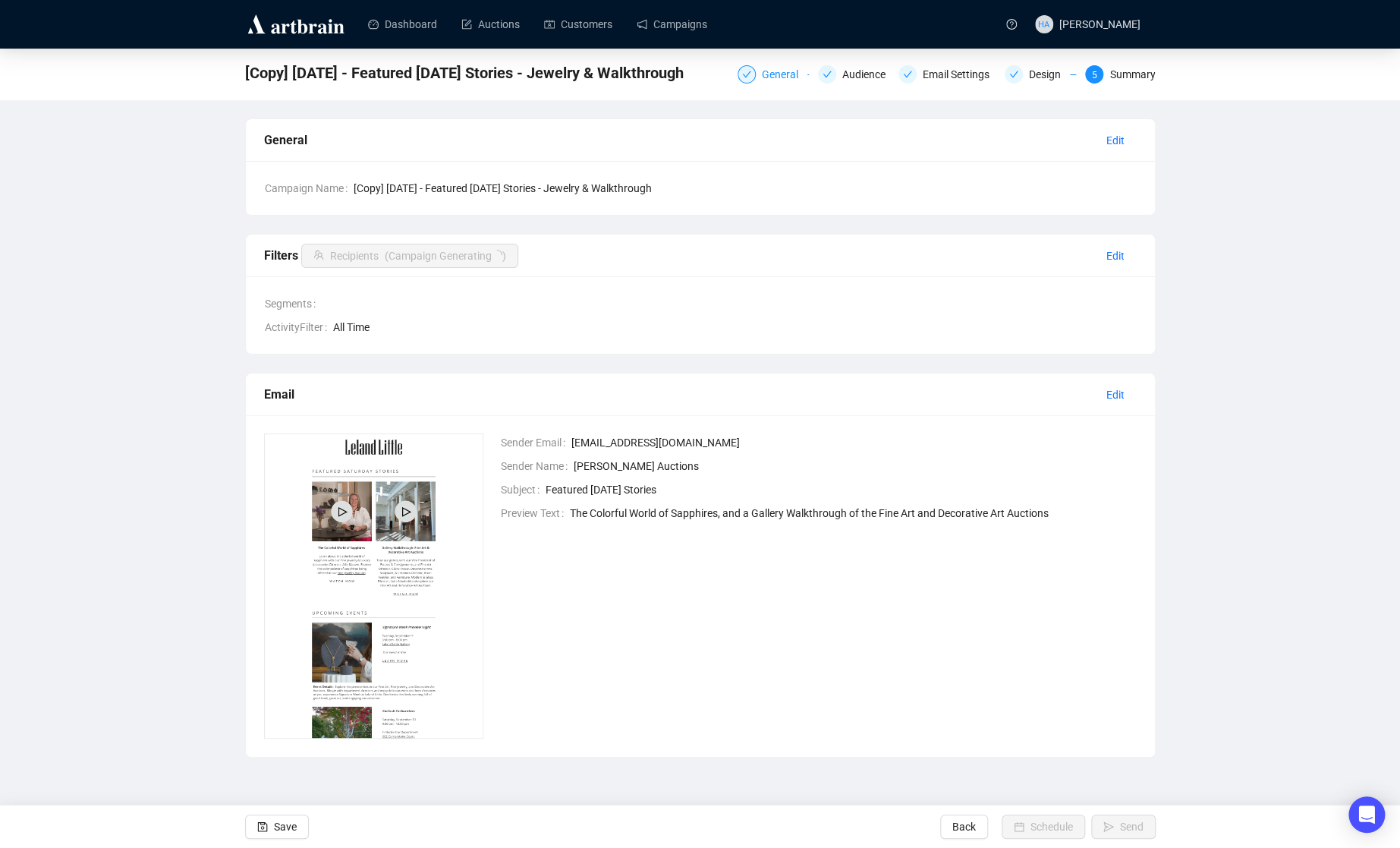
click at [778, 70] on div "General" at bounding box center [785, 74] width 46 height 18
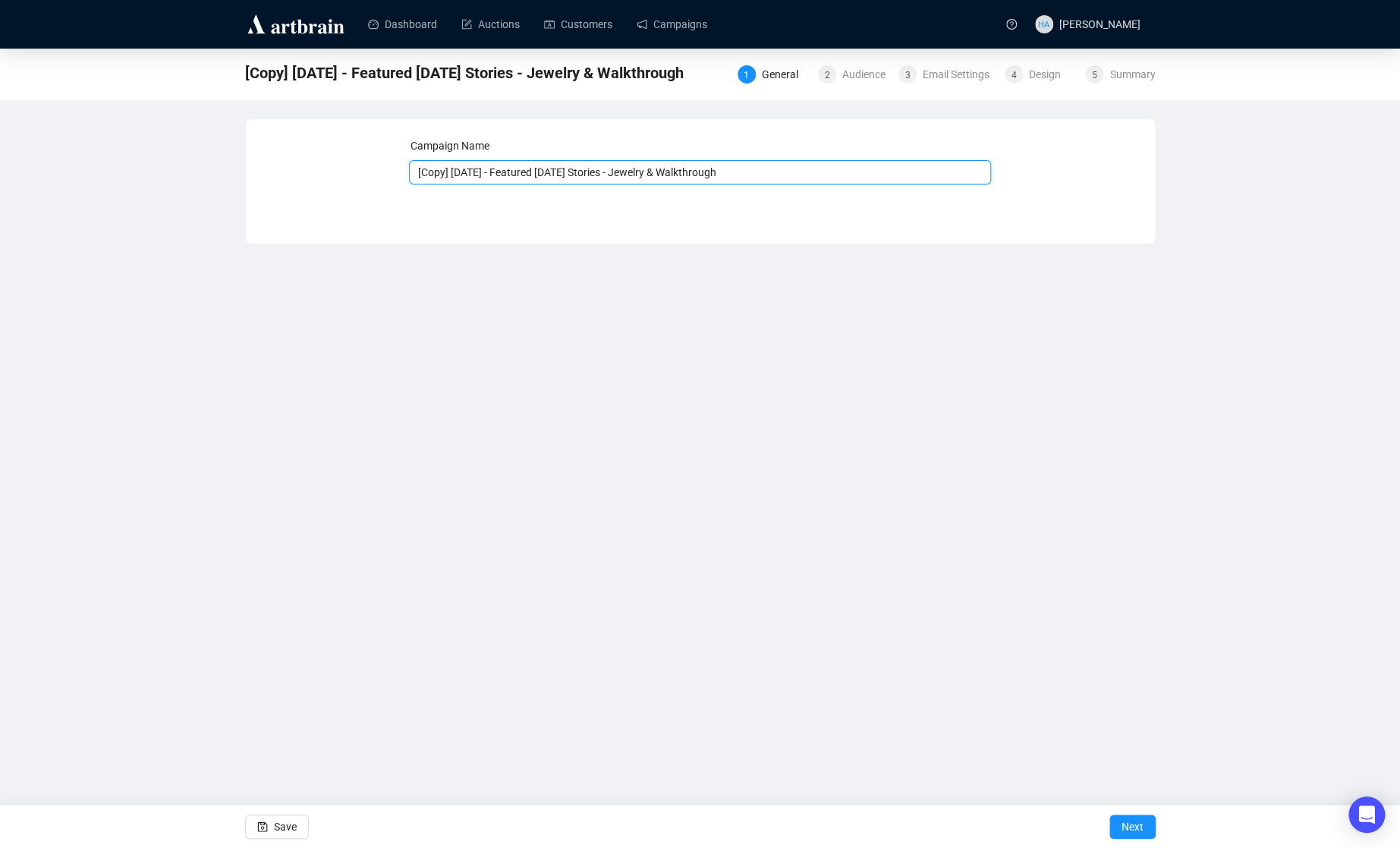
drag, startPoint x: 472, startPoint y: 175, endPoint x: 418, endPoint y: 175, distance: 54.0
click at [418, 175] on input "[Copy] [DATE] - Featured [DATE] Stories - Jewelry & Walkthrough" at bounding box center [699, 172] width 582 height 24
drag, startPoint x: 745, startPoint y: 175, endPoint x: 622, endPoint y: 174, distance: 123.0
click at [622, 174] on input "[DATE] - Featured [DATE] Stories - Jewelry & Walkthrough" at bounding box center [699, 172] width 582 height 24
type input "[DATE] - Featured [DATE] Stories - Retail Fine Wine & Books"
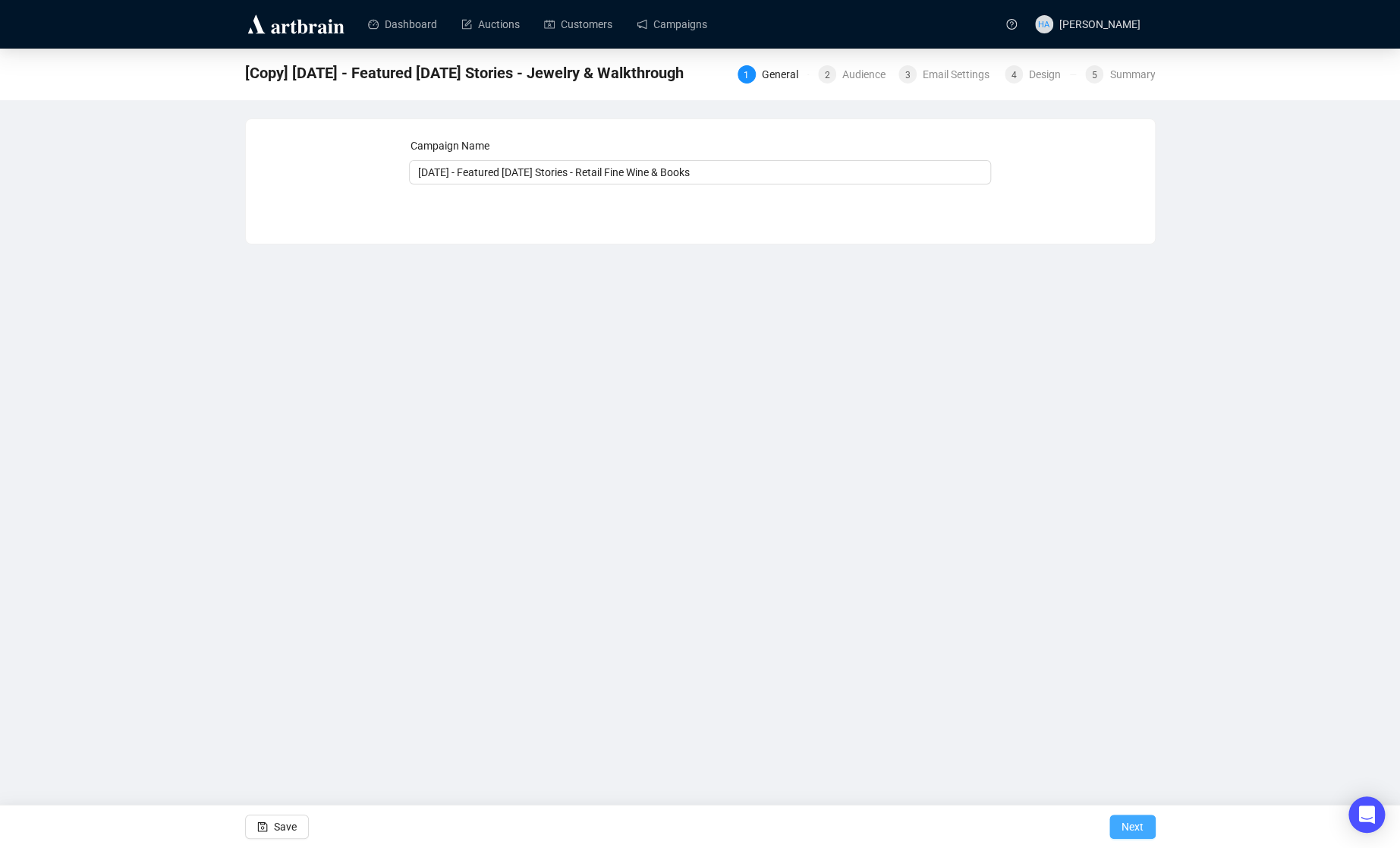
click at [1133, 830] on span "Next" at bounding box center [1132, 827] width 22 height 42
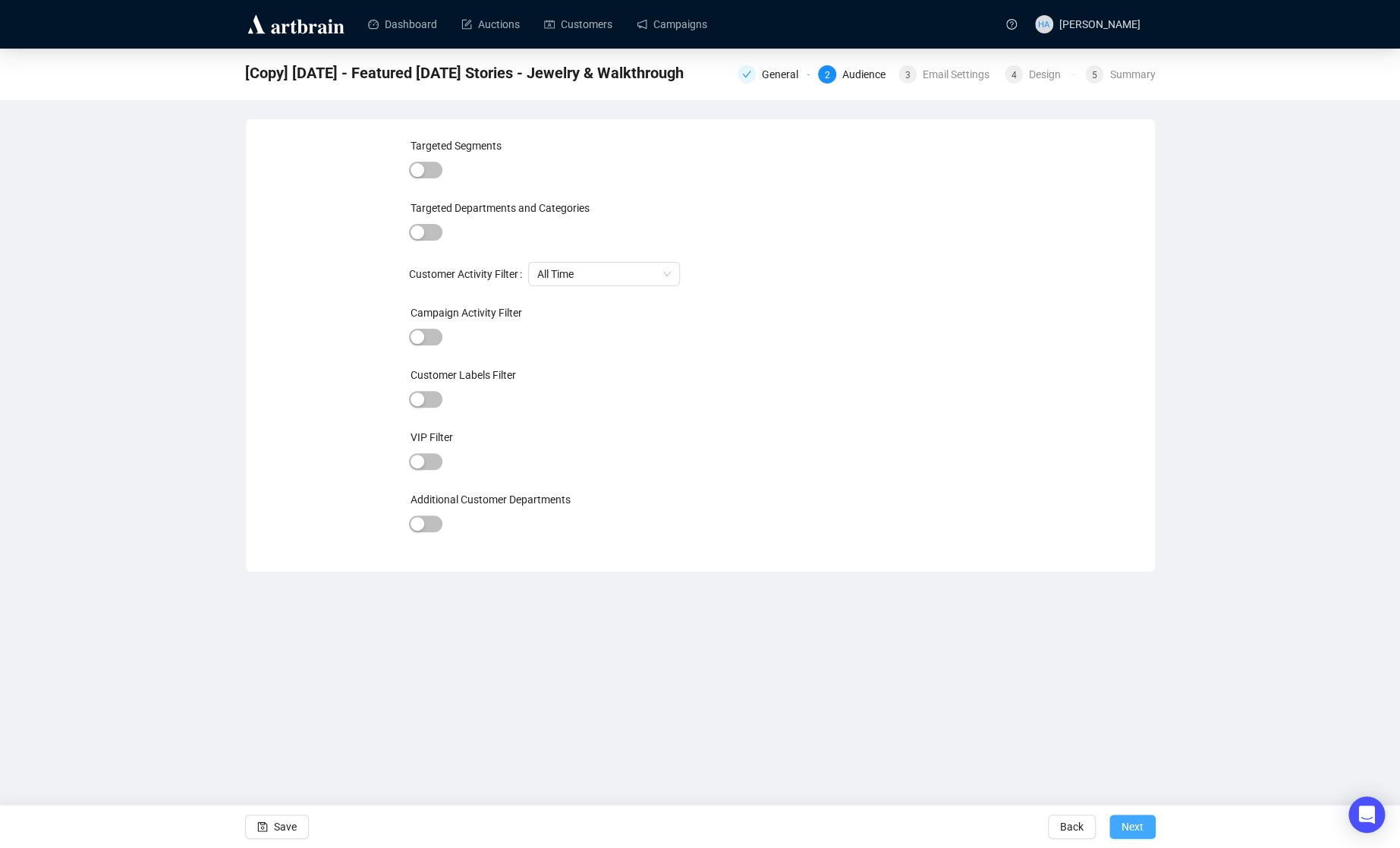
click at [1128, 825] on span "Next" at bounding box center [1132, 827] width 22 height 42
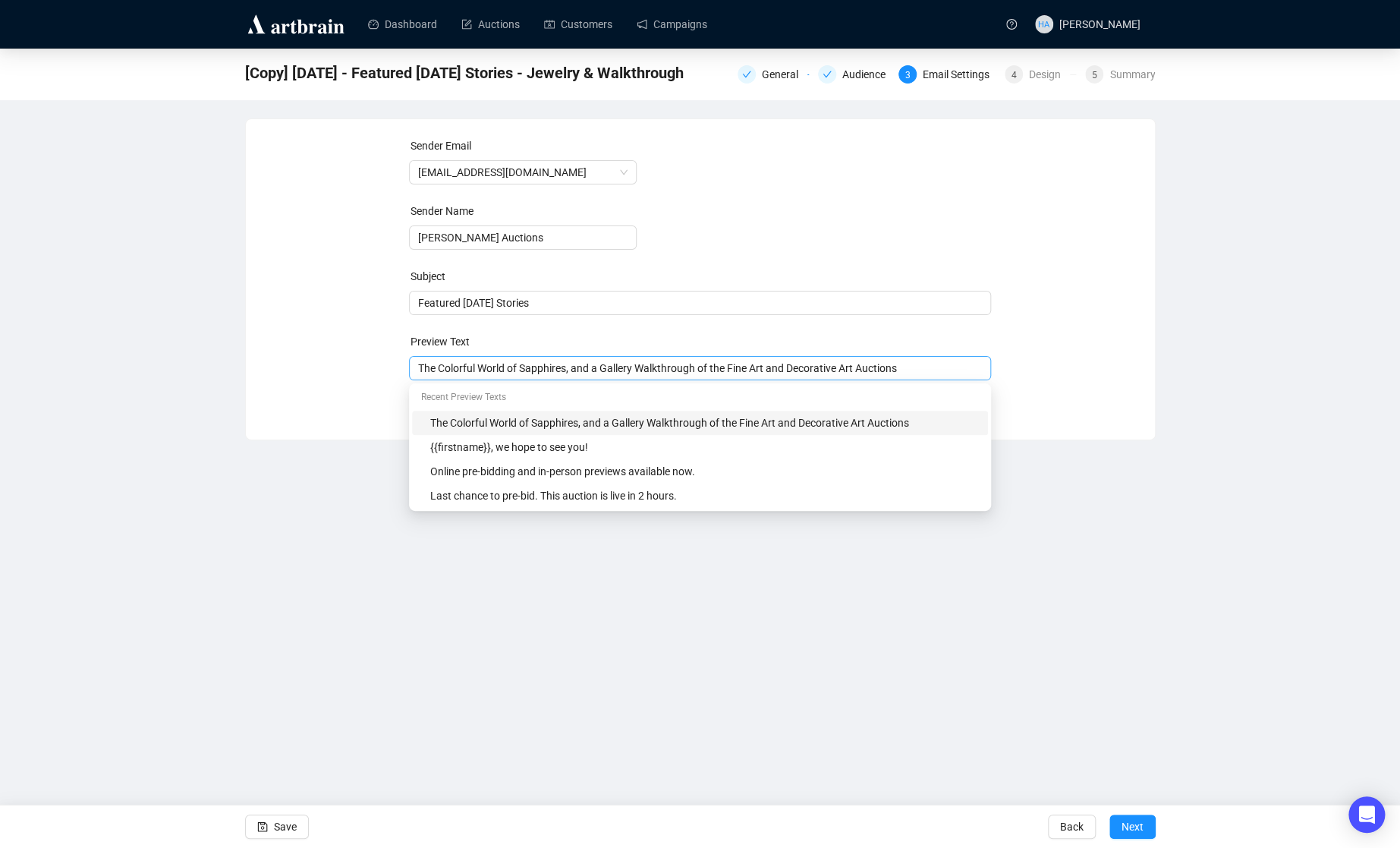
drag, startPoint x: 417, startPoint y: 366, endPoint x: 740, endPoint y: 374, distance: 323.1
click at [740, 374] on div "The Colorful World of Sapphires, and a Gallery Walkthrough of the Fine Art and …" at bounding box center [699, 368] width 582 height 24
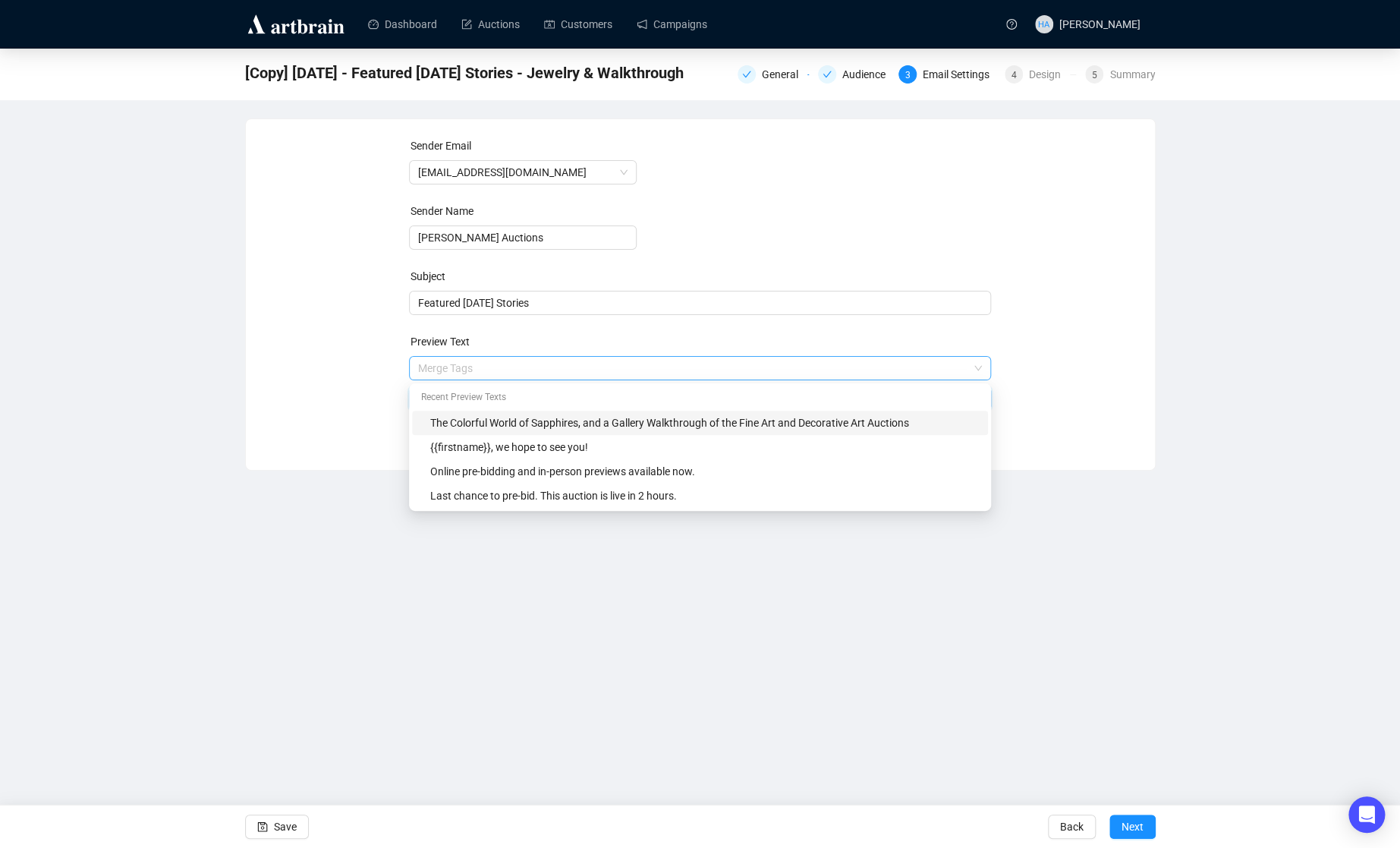
click at [784, 368] on input "search" at bounding box center [693, 368] width 550 height 23
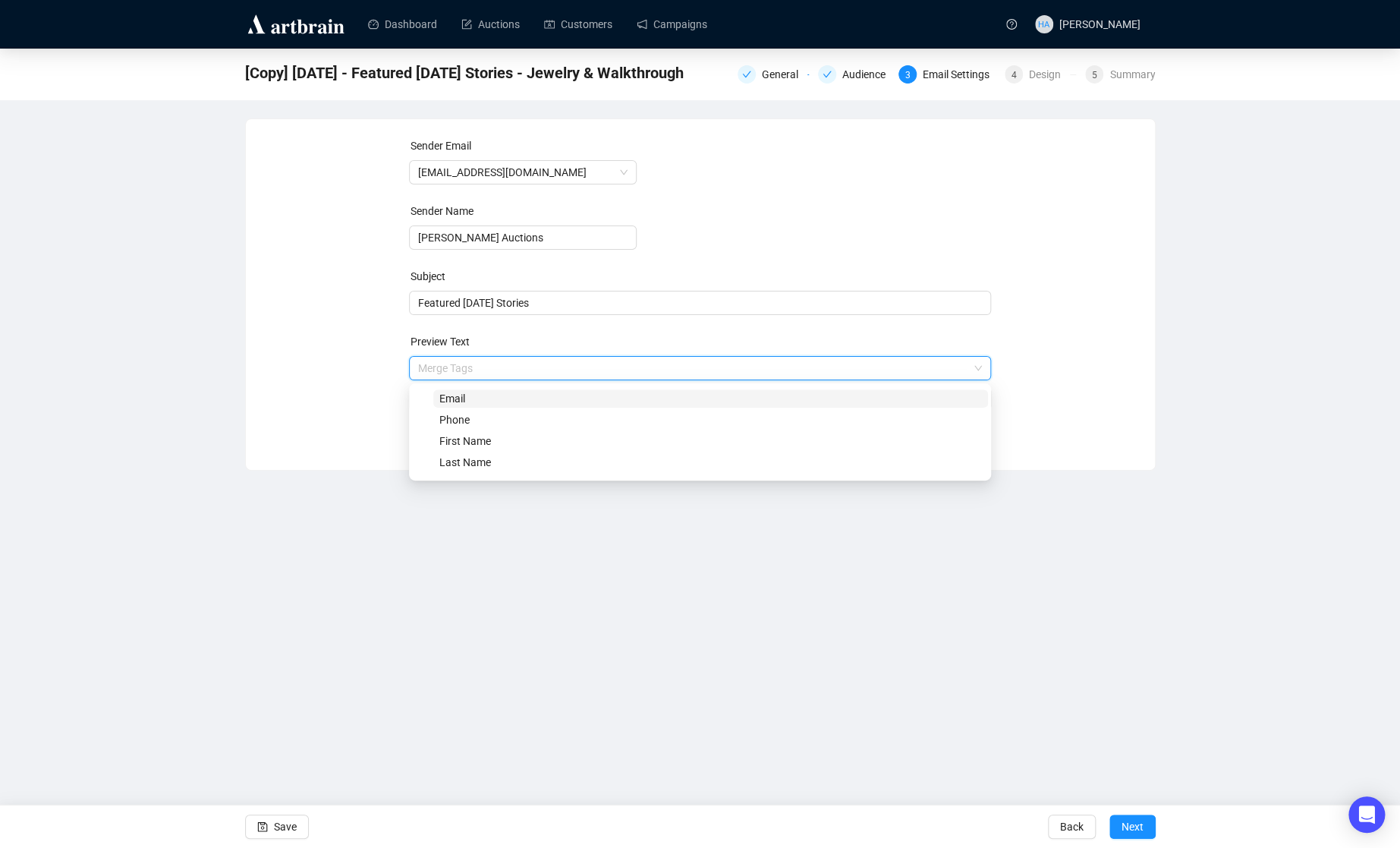
click at [733, 363] on input "search" at bounding box center [693, 368] width 550 height 23
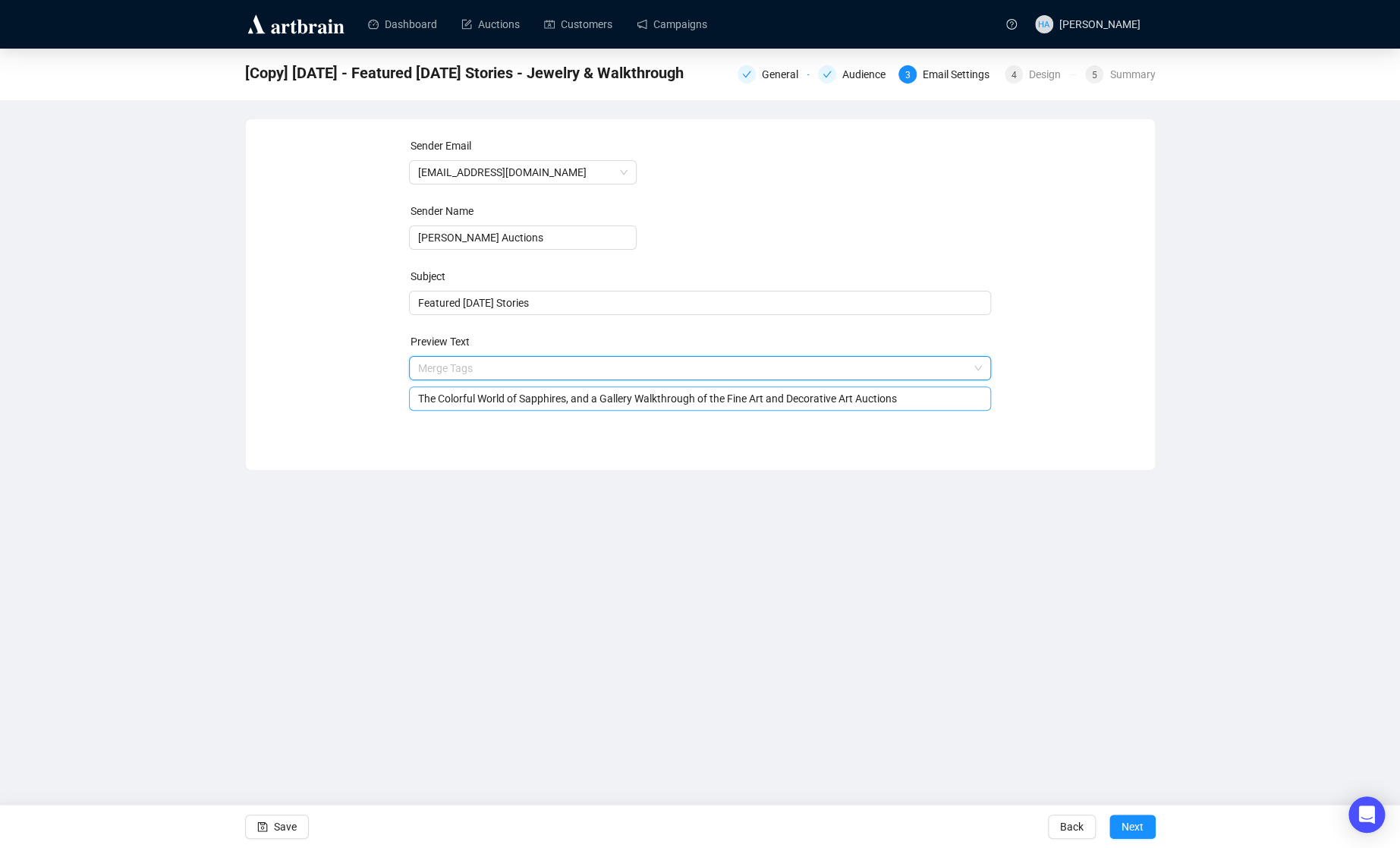
click at [595, 396] on input "The Colorful World of Sapphires, and a Gallery Walkthrough of the Fine Art and …" at bounding box center [699, 398] width 564 height 16
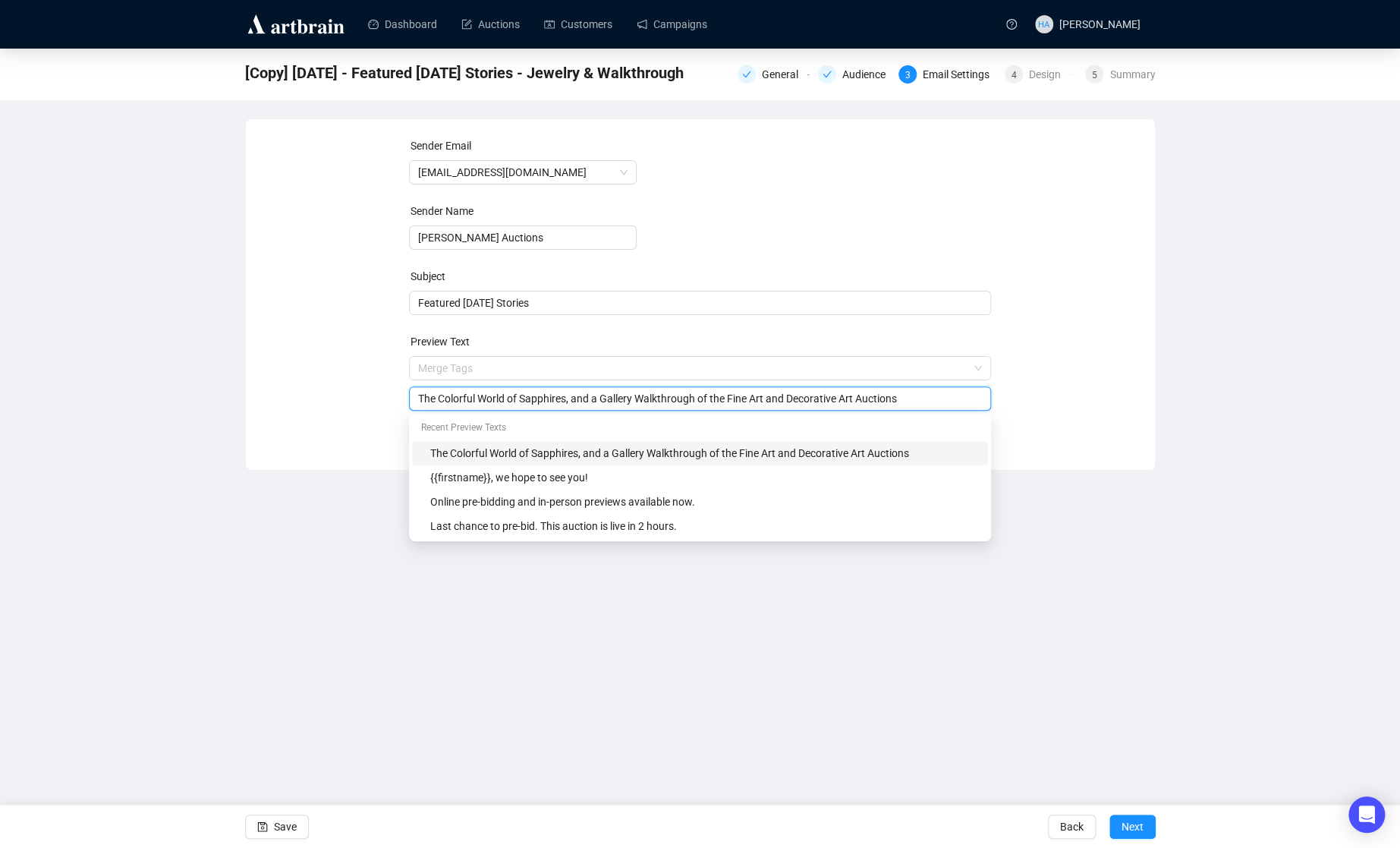
click at [595, 396] on input "The Colorful World of Sapphires, and a Gallery Walkthrough of the Fine Art and …" at bounding box center [699, 398] width 564 height 16
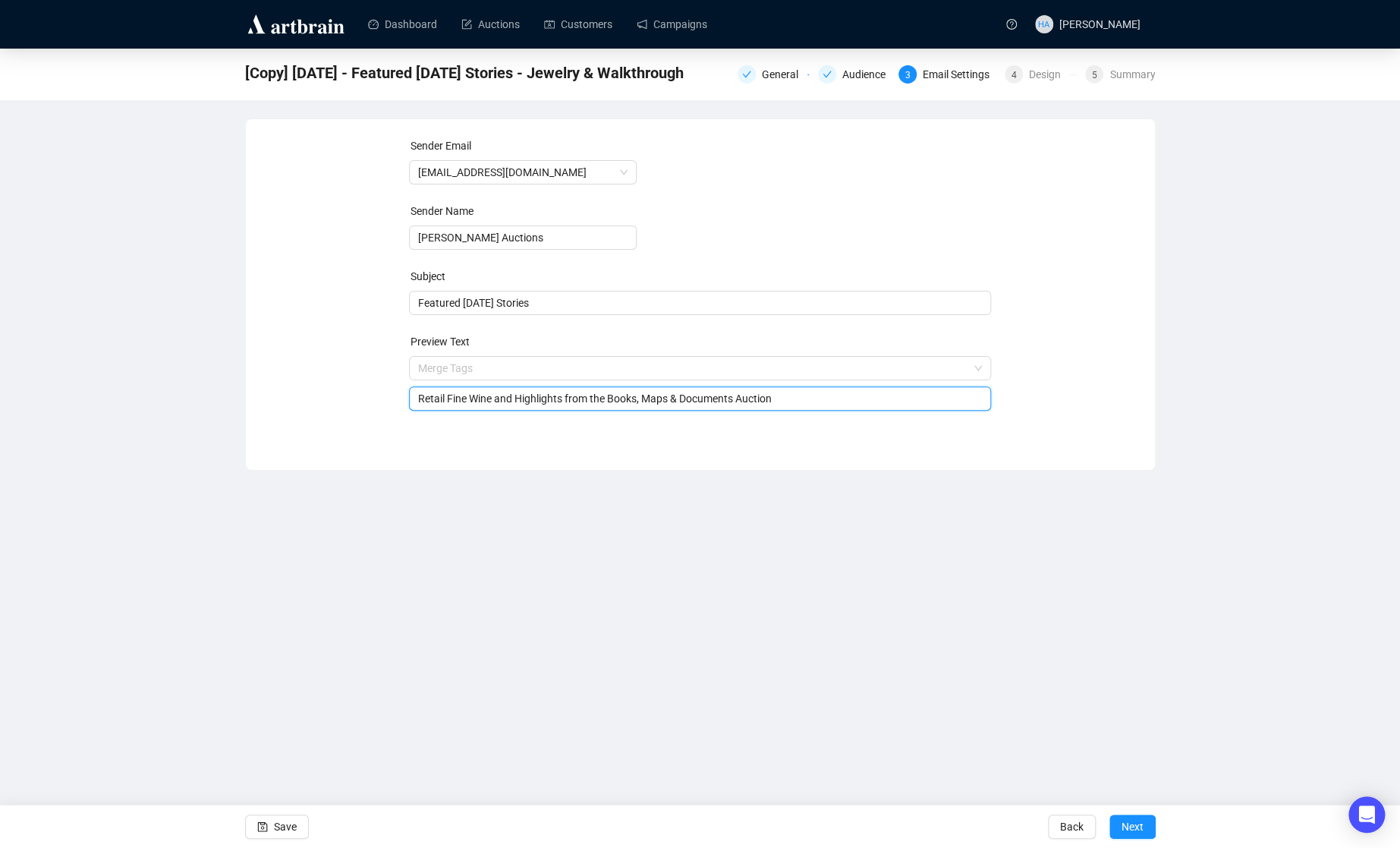
click at [604, 399] on input "Retail Fine Wine and Highlights from the Books, Maps & Documents Auction" at bounding box center [699, 398] width 564 height 16
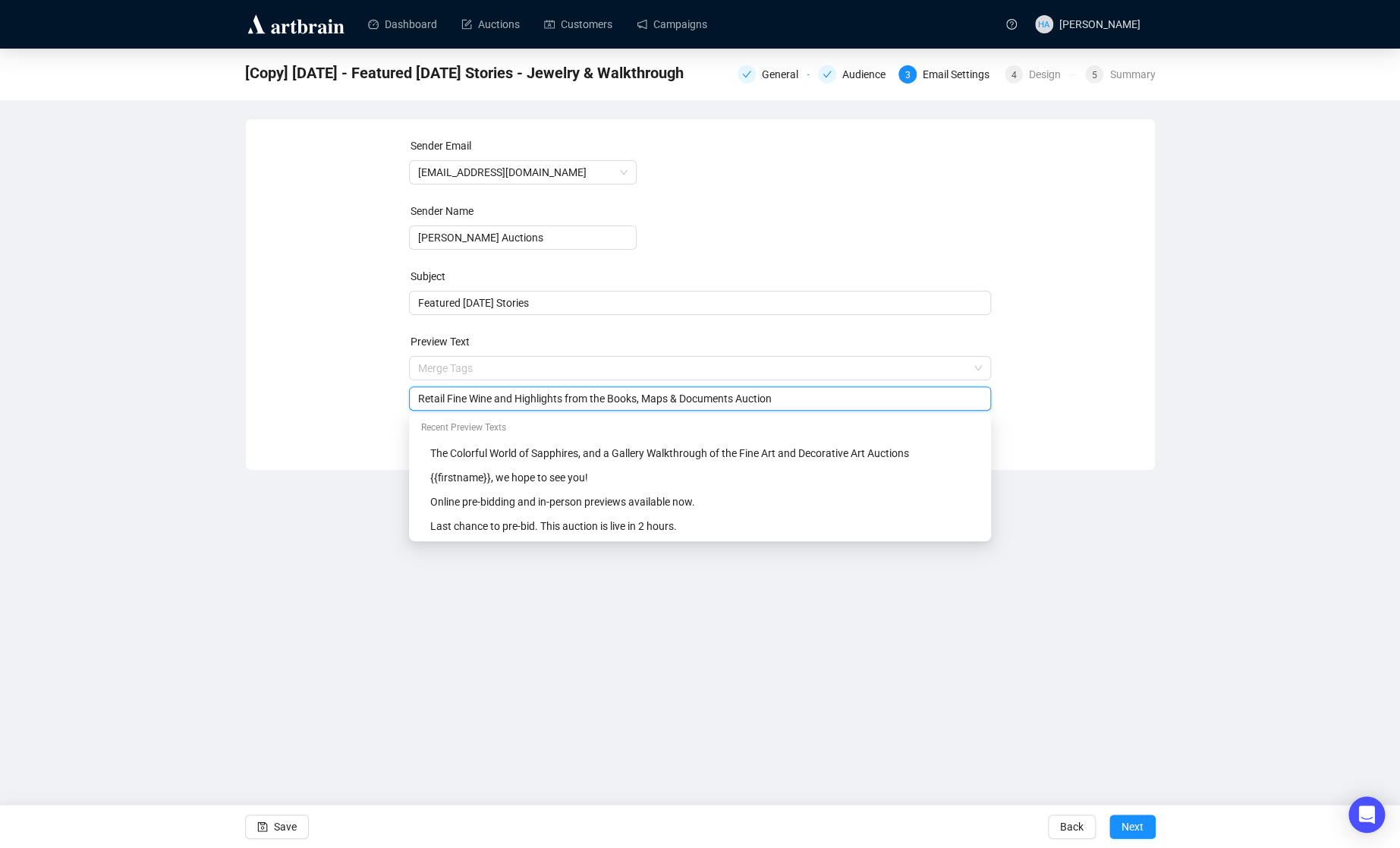
click at [604, 399] on input "Retail Fine Wine and Highlights from the Books, Maps & Documents Auction" at bounding box center [699, 398] width 564 height 16
click at [733, 402] on input "Retail Fine Wine and Highlights from our Collectible Books, Maps & Documents Au…" at bounding box center [699, 398] width 564 height 16
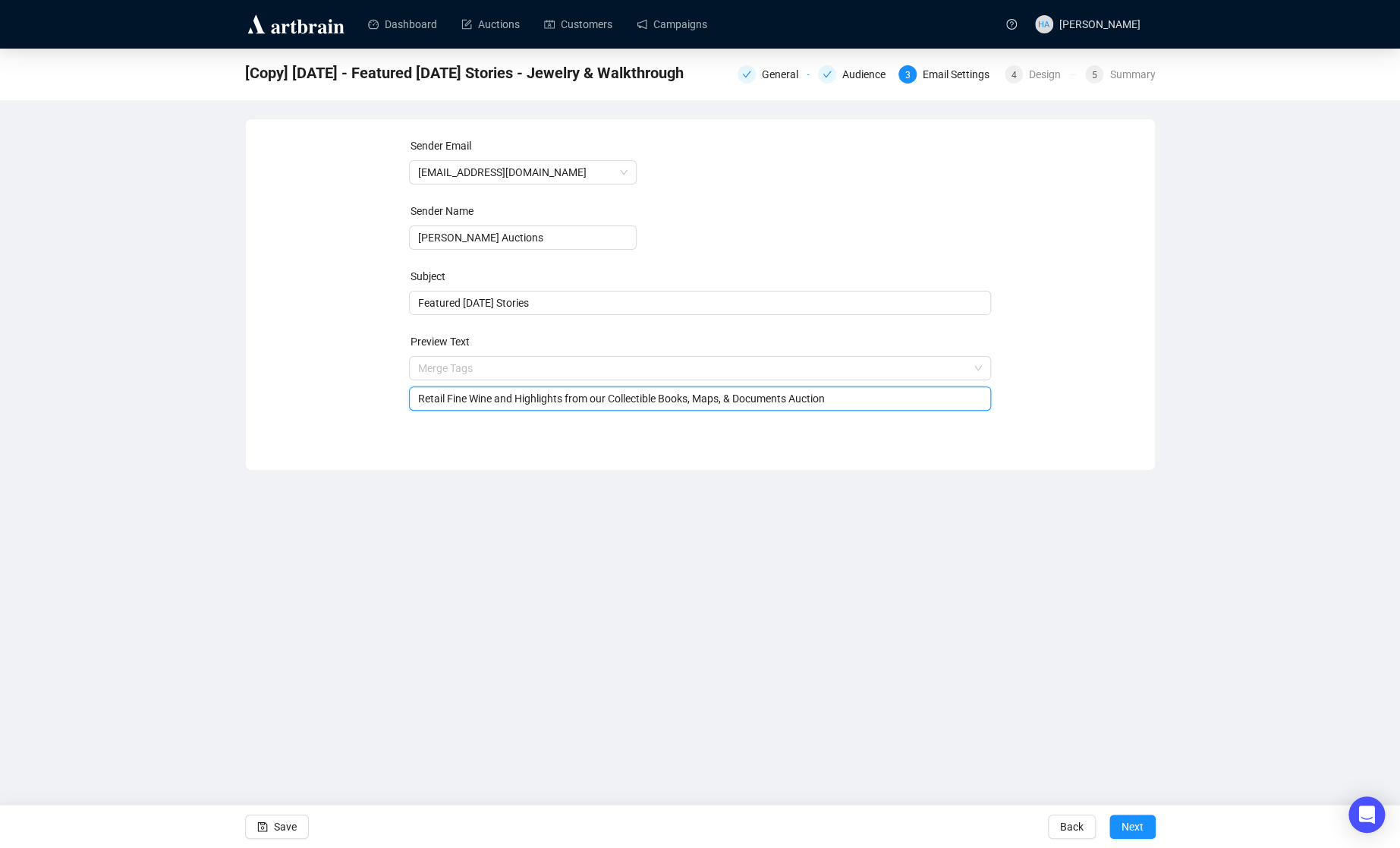
click at [1088, 418] on div "Sender Email [EMAIL_ADDRESS][DOMAIN_NAME] Sender Name [PERSON_NAME] Auctions Su…" at bounding box center [701, 282] width 873 height 291
click at [495, 400] on input "Retail Fine Wine and Highlights from our Collectible Books, Maps, & Documents A…" at bounding box center [699, 398] width 564 height 16
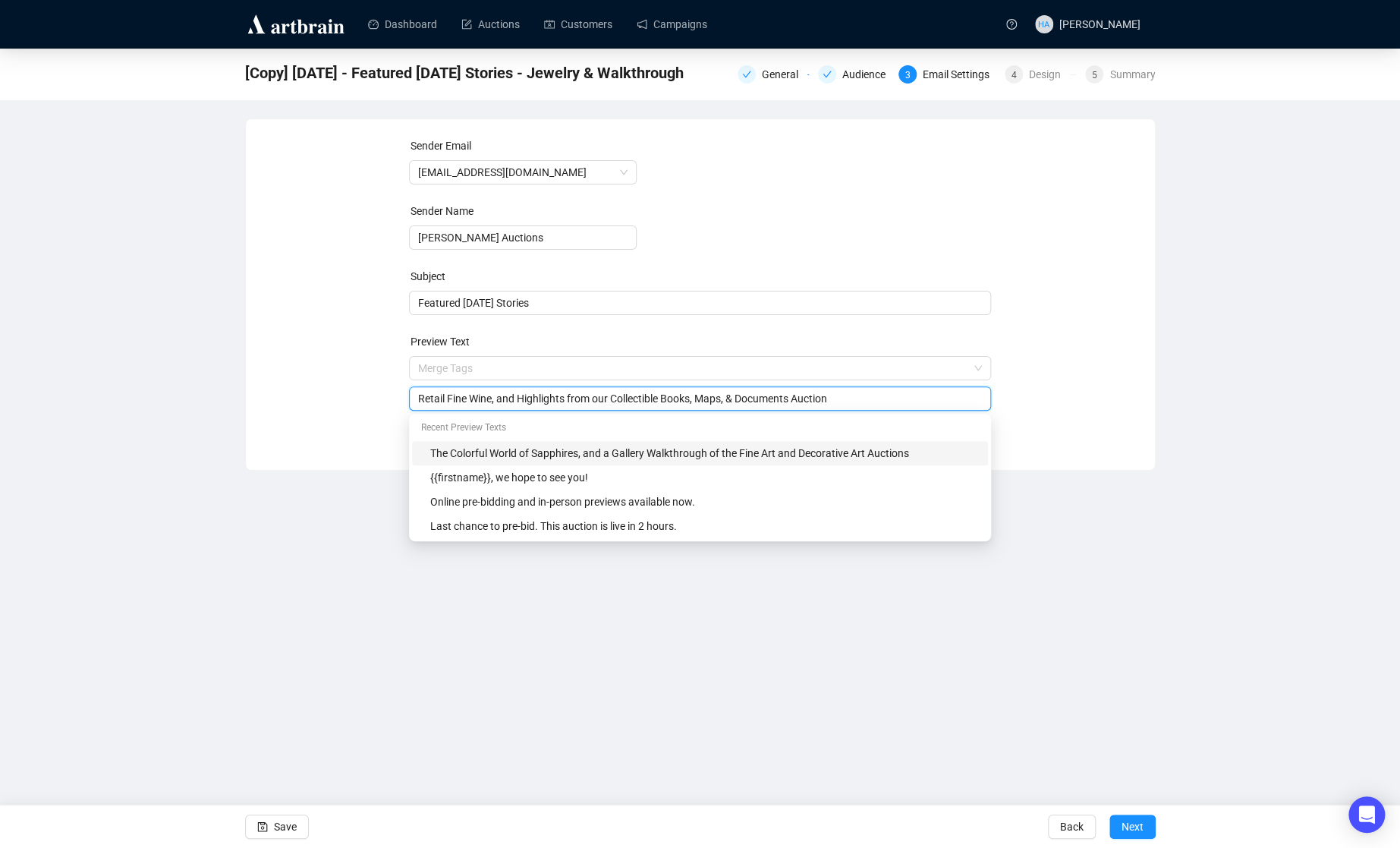
type input "Retail Fine Wine, and Highlights from our Collectible Books, Maps, & Documents …"
click at [1123, 394] on div "Sender Email [EMAIL_ADDRESS][DOMAIN_NAME] Sender Name [PERSON_NAME] Auctions Su…" at bounding box center [701, 282] width 873 height 291
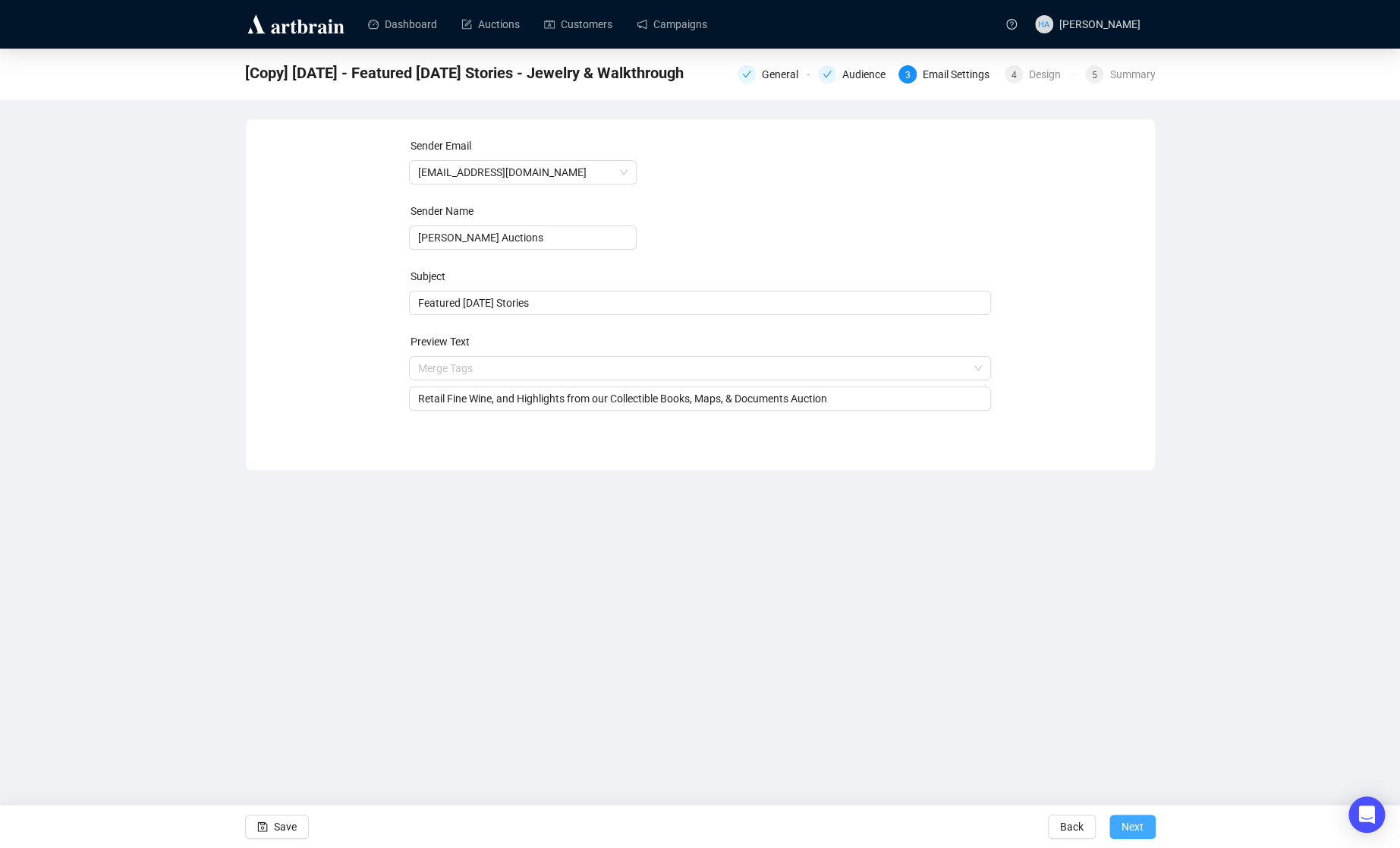
click at [1131, 825] on span "Next" at bounding box center [1132, 827] width 22 height 42
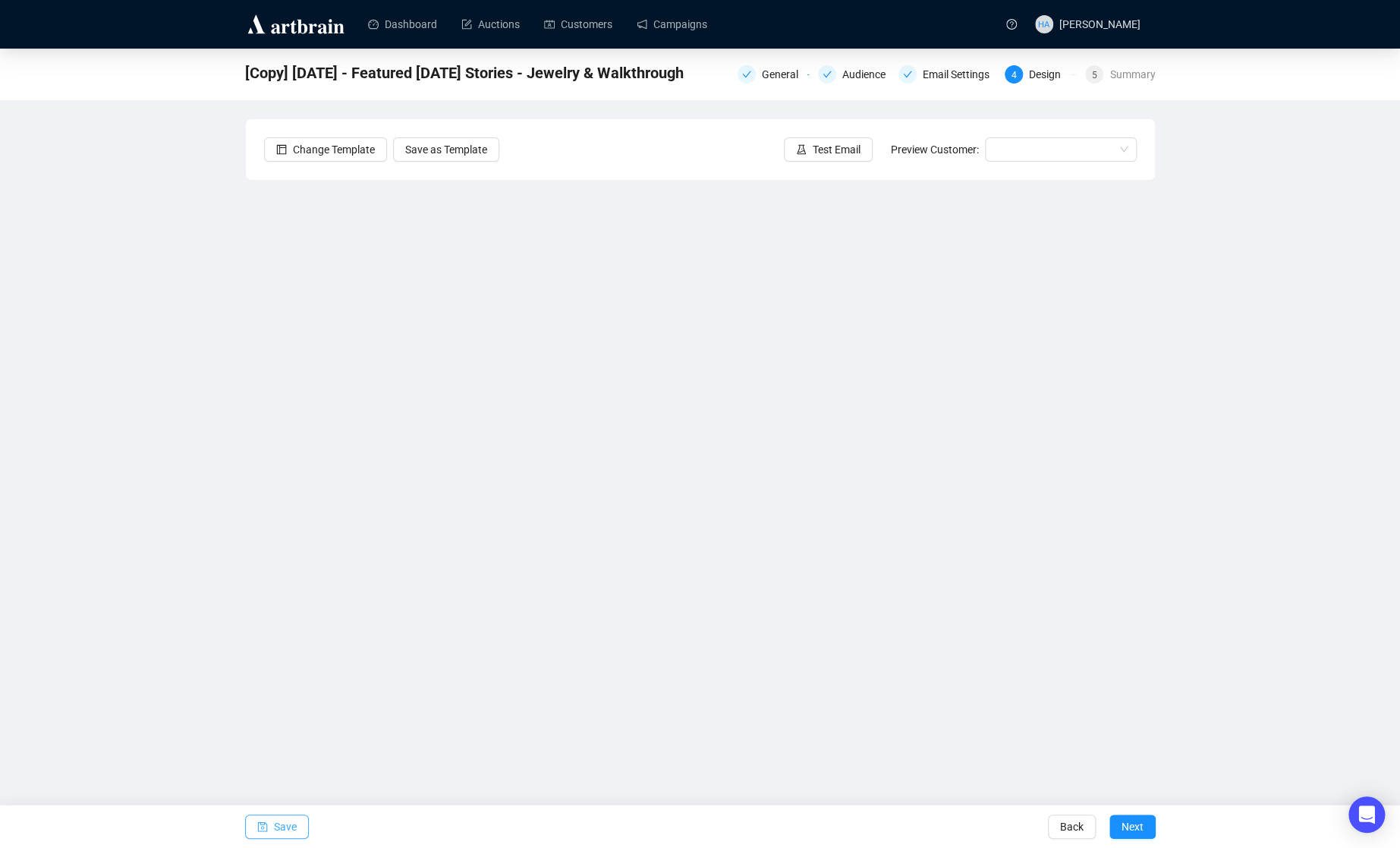
click at [286, 826] on span "Save" at bounding box center [286, 827] width 23 height 42
